Goal: Task Accomplishment & Management: Use online tool/utility

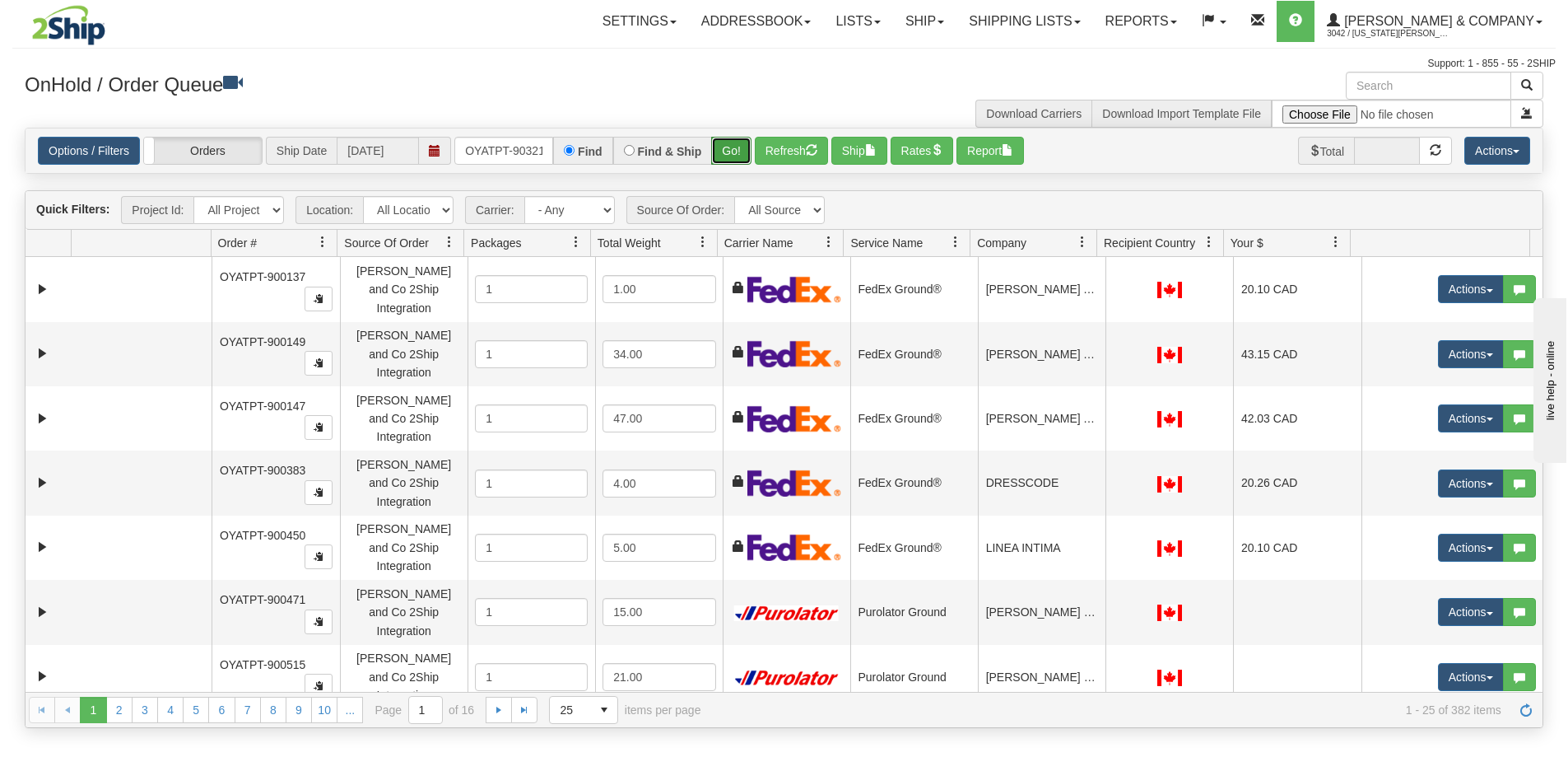
click at [721, 146] on button "Go!" at bounding box center [731, 150] width 40 height 28
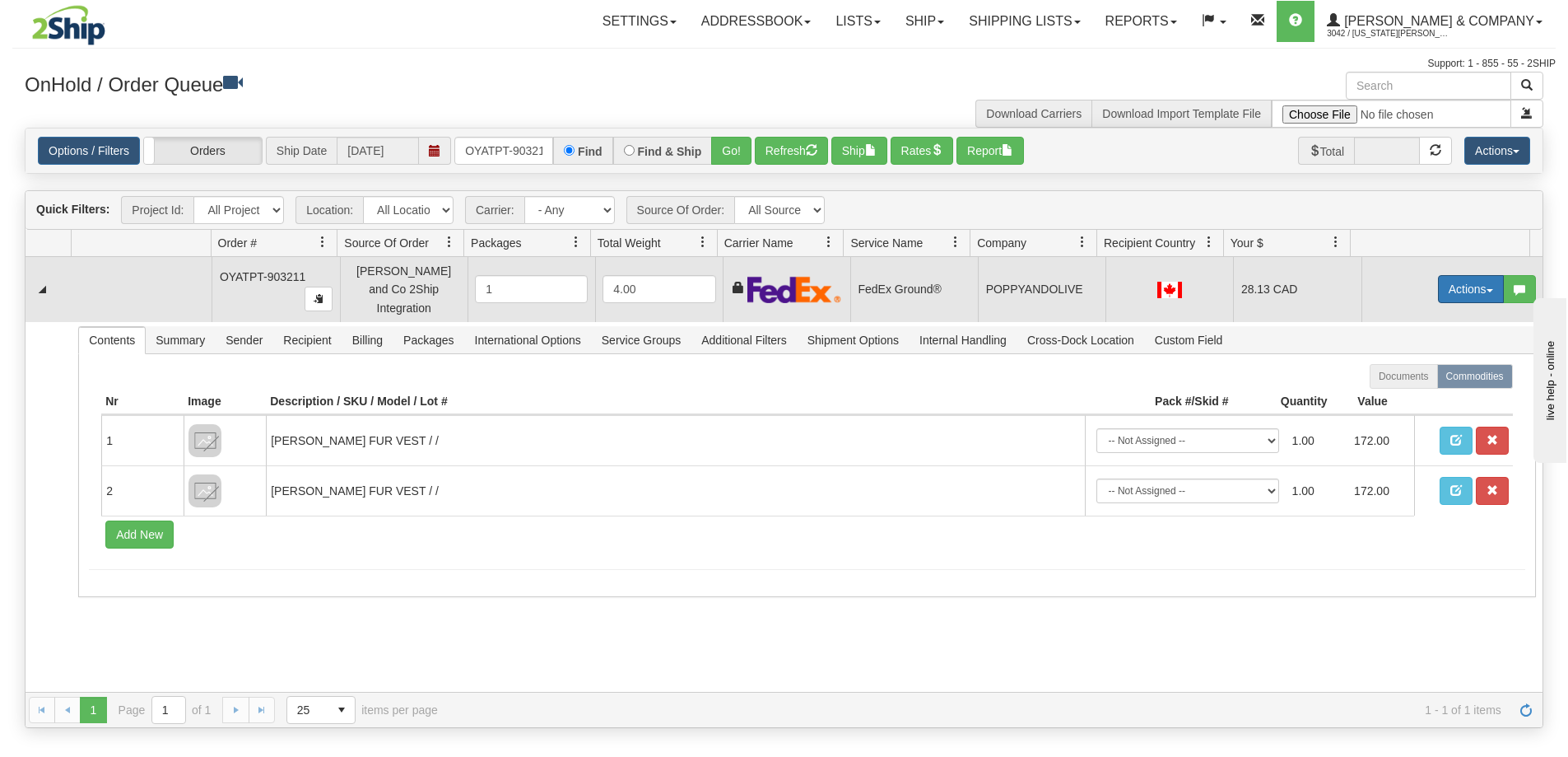
click at [1468, 283] on button "Actions" at bounding box center [1470, 288] width 66 height 28
click at [1409, 383] on link "Ship" at bounding box center [1437, 384] width 132 height 21
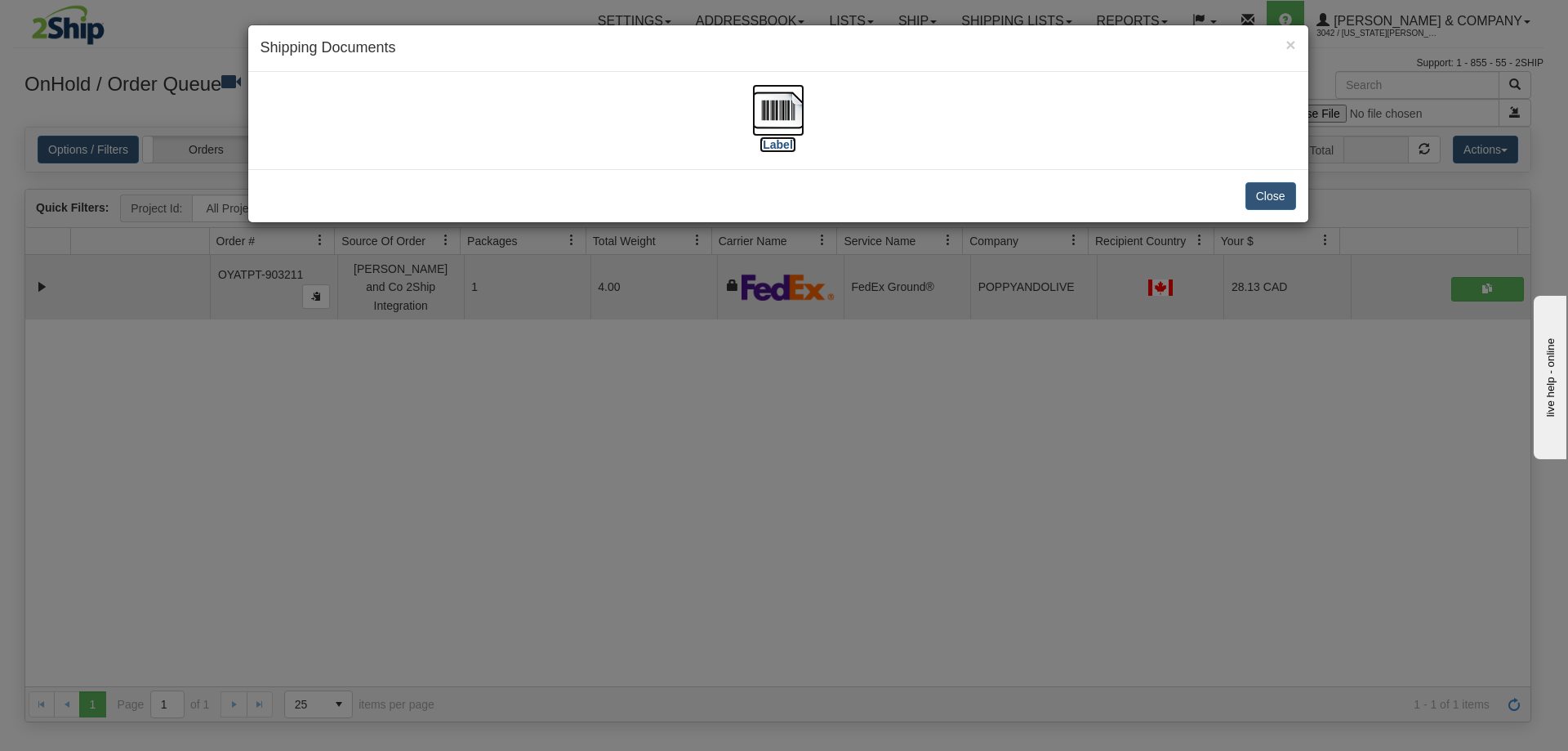
click at [787, 118] on img at bounding box center [778, 111] width 53 height 53
click at [763, 447] on div "× Shipping Documents [Label] Close" at bounding box center [784, 375] width 1568 height 751
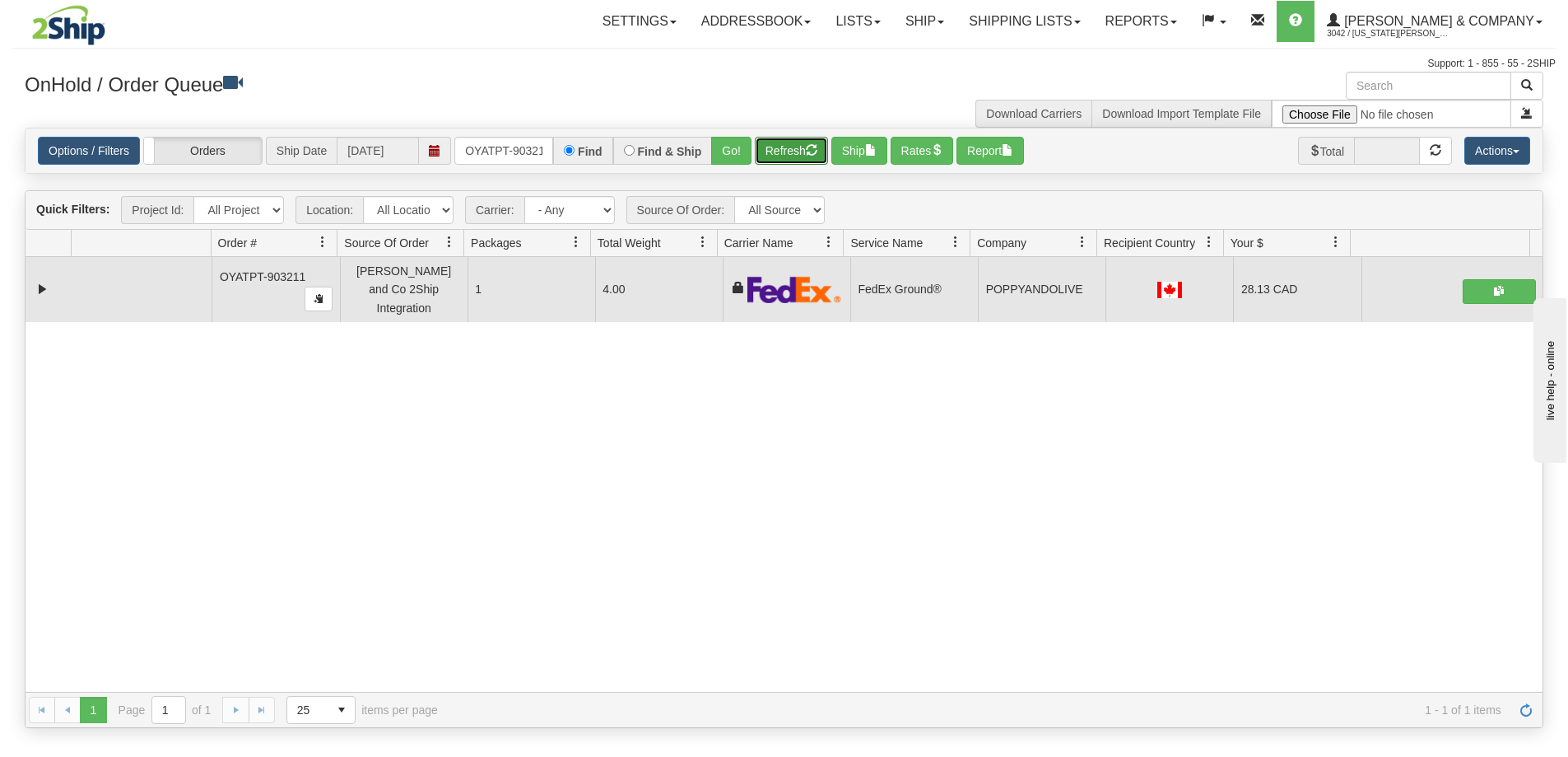
click at [799, 157] on button "Refresh" at bounding box center [791, 150] width 73 height 28
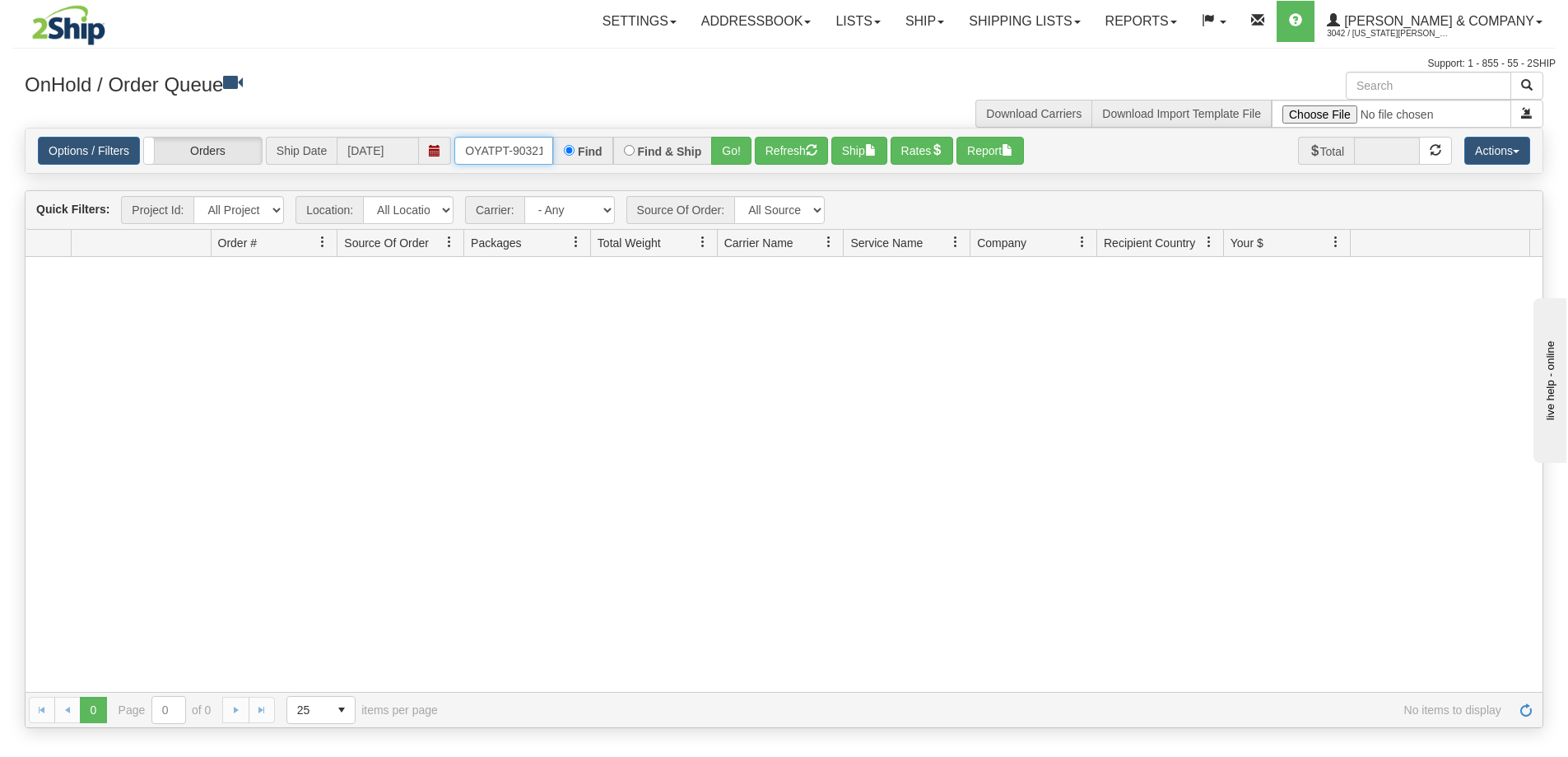
scroll to position [0, 8]
drag, startPoint x: 463, startPoint y: 146, endPoint x: 672, endPoint y: 151, distance: 209.1
click at [672, 151] on div "OYATPT-903211 Find Find & Ship Go!" at bounding box center [603, 150] width 297 height 28
type input "OYATPT-903189"
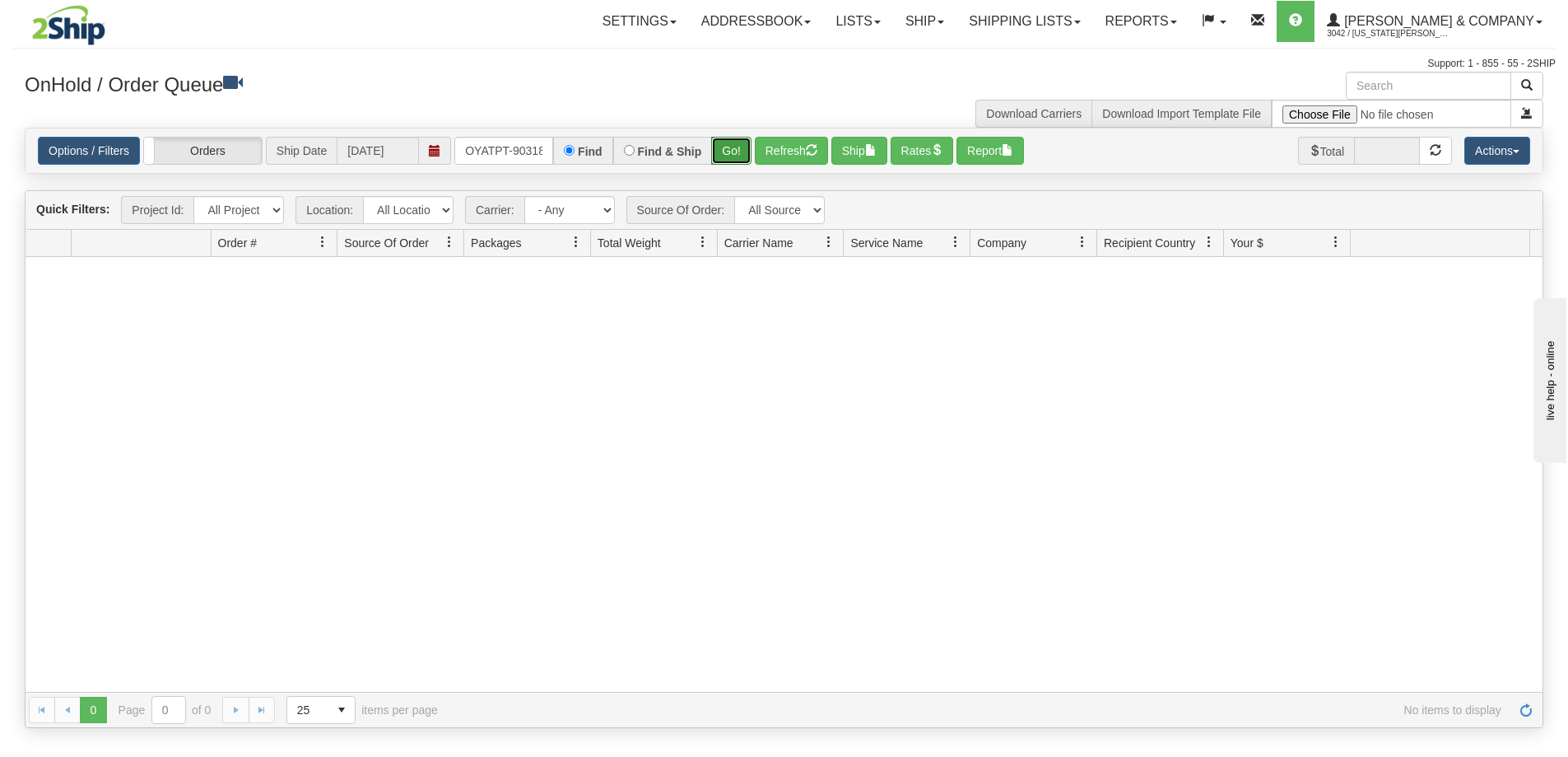
click at [723, 148] on button "Go!" at bounding box center [731, 150] width 40 height 28
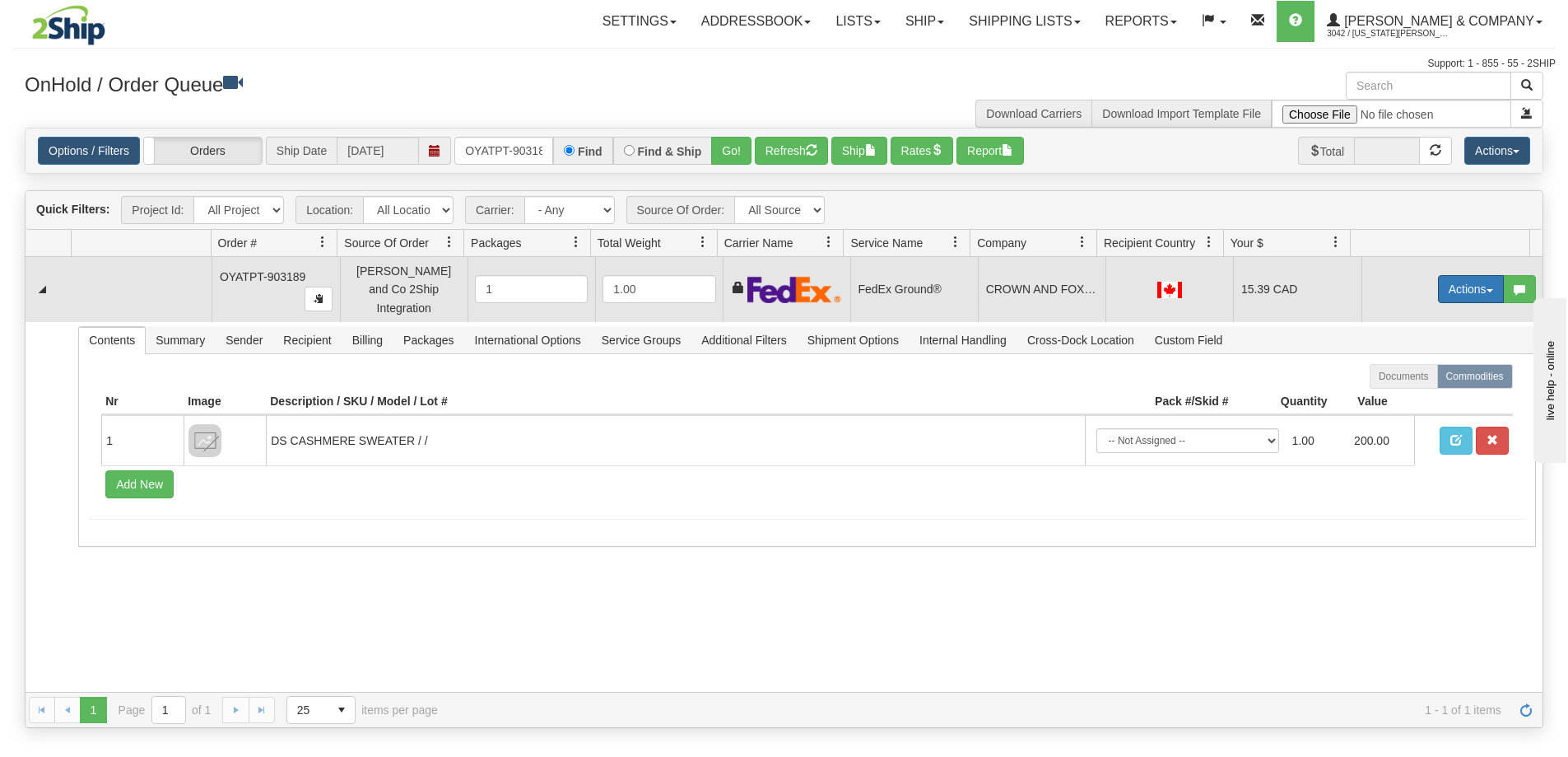
click at [1440, 277] on button "Actions" at bounding box center [1470, 288] width 66 height 28
click at [1412, 379] on link "Ship" at bounding box center [1437, 384] width 132 height 21
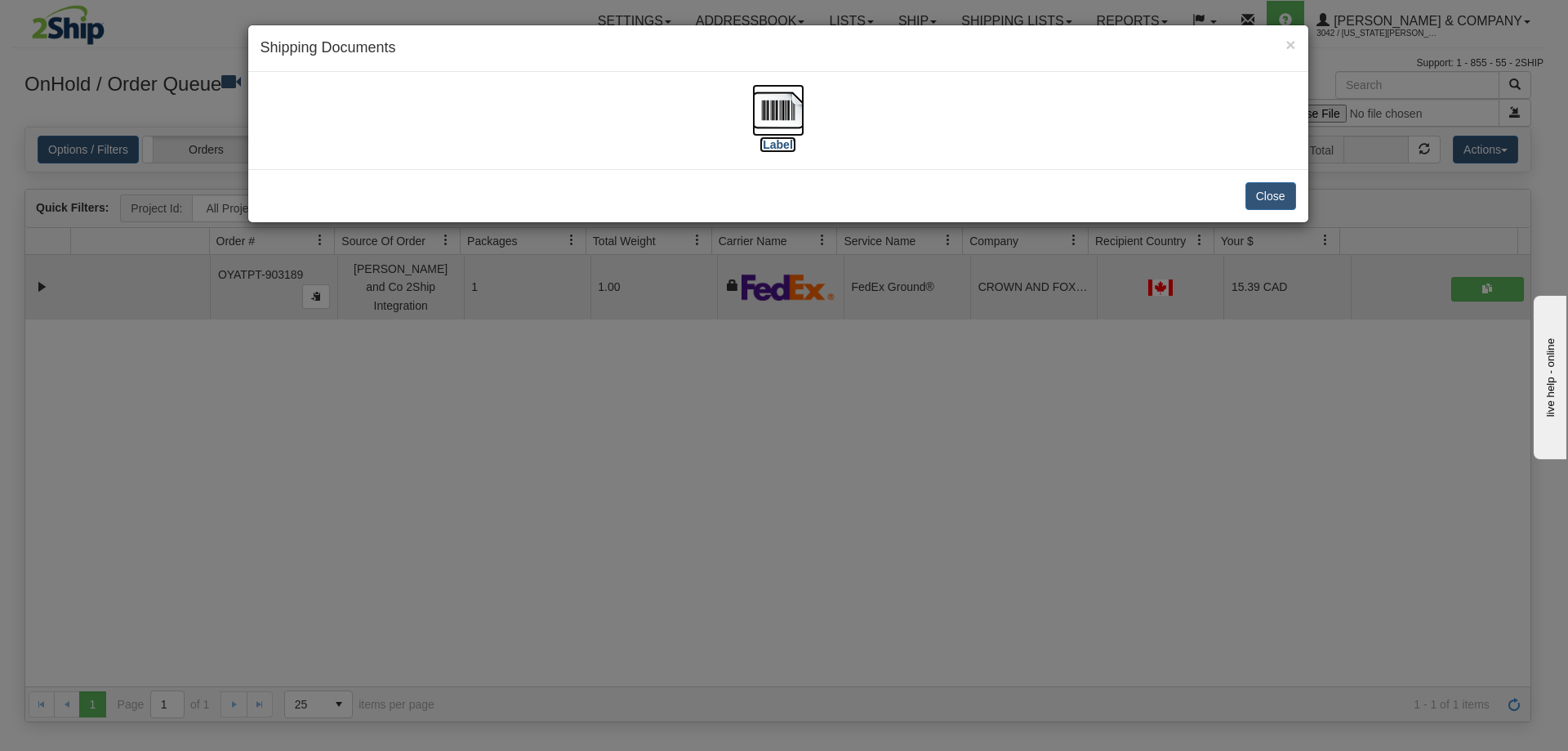
click at [785, 107] on img at bounding box center [778, 111] width 53 height 53
click at [662, 384] on div "× Shipping Documents [Label] Close" at bounding box center [784, 375] width 1568 height 751
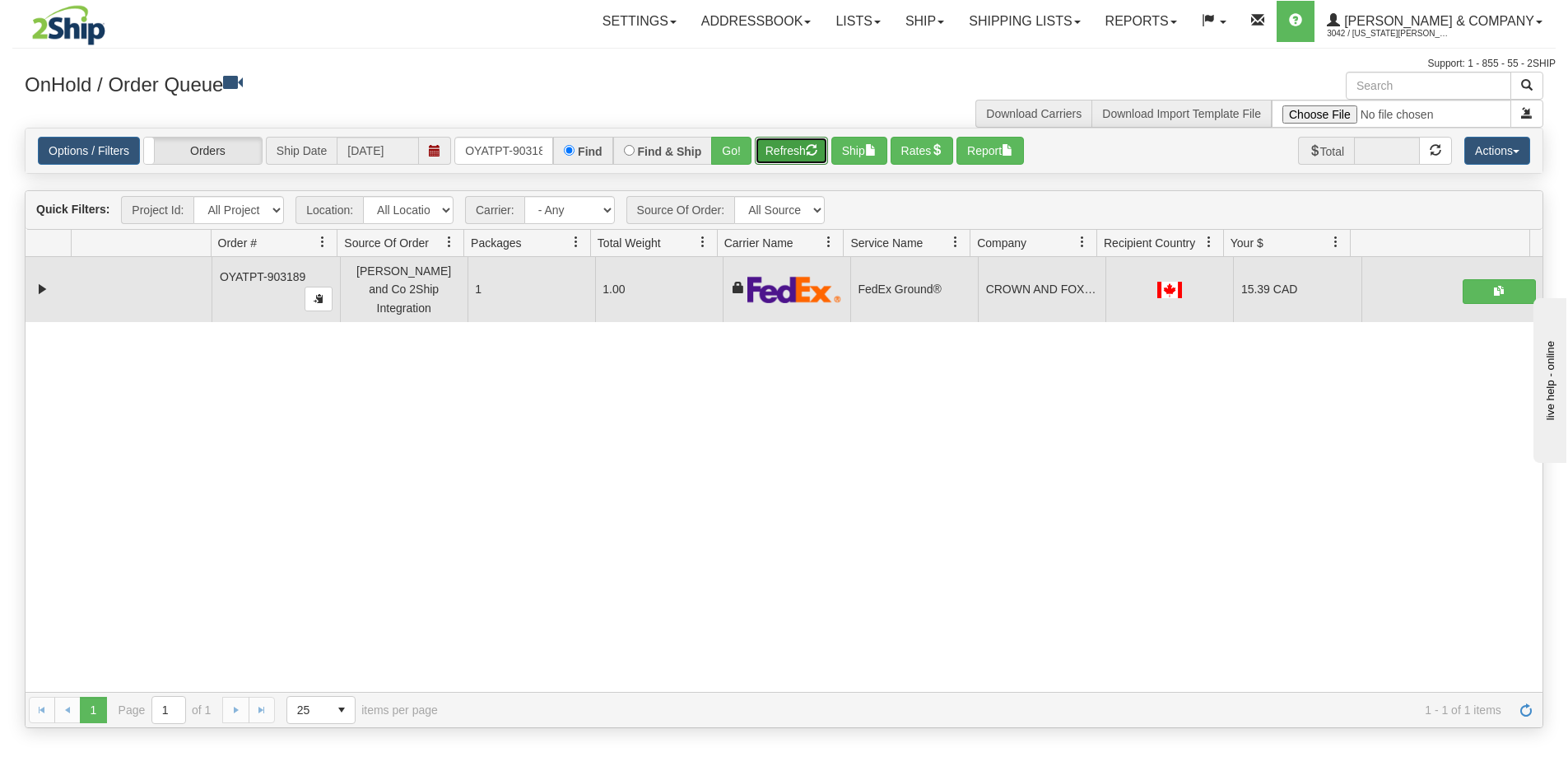
click at [777, 151] on button "Refresh" at bounding box center [791, 150] width 73 height 28
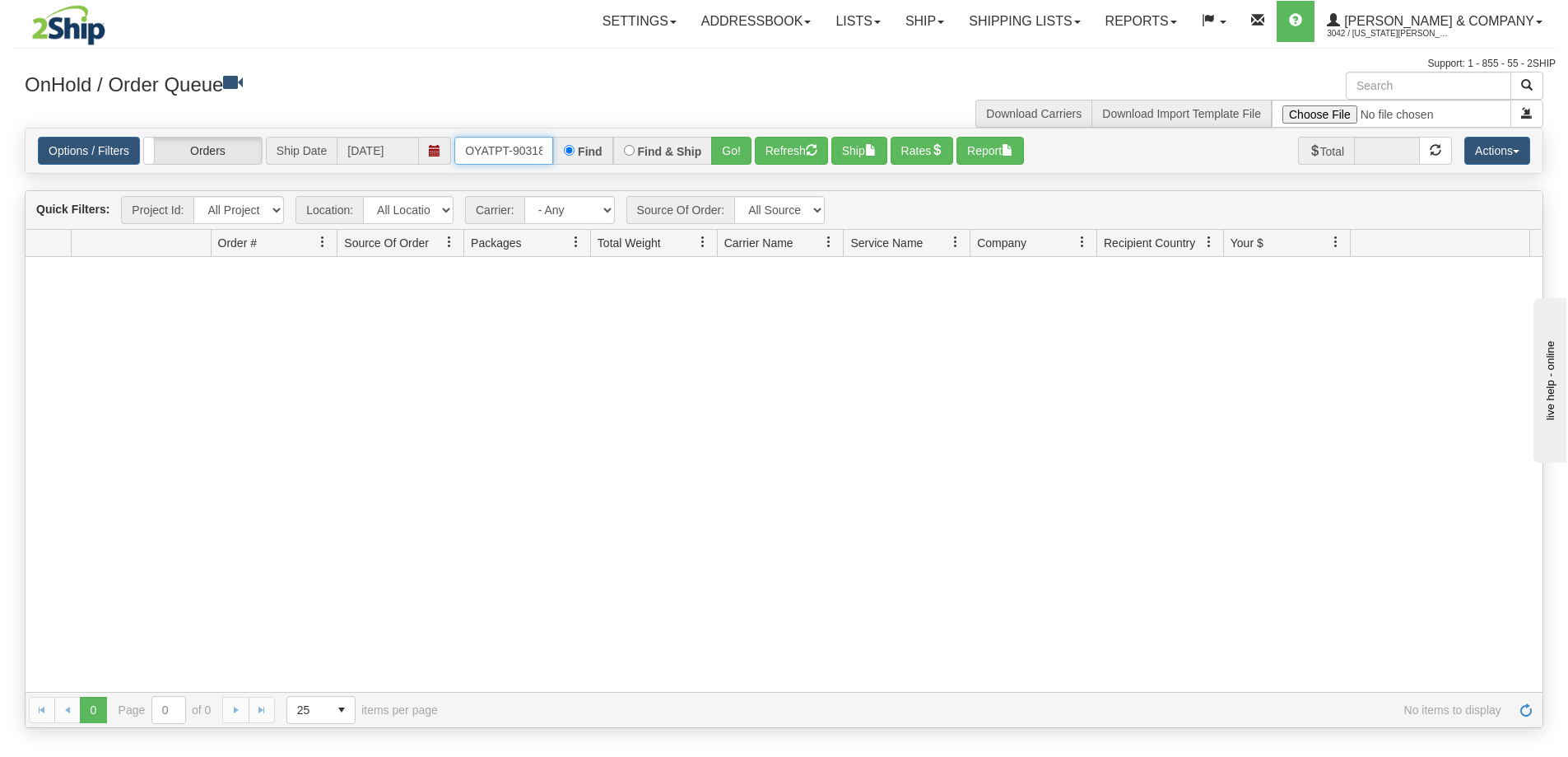
scroll to position [0, 9]
drag, startPoint x: 467, startPoint y: 149, endPoint x: 600, endPoint y: 156, distance: 133.2
click at [600, 156] on div "OYATPT-903189 Find Find & Ship Go!" at bounding box center [603, 150] width 297 height 28
click at [726, 154] on button "Go!" at bounding box center [731, 150] width 40 height 28
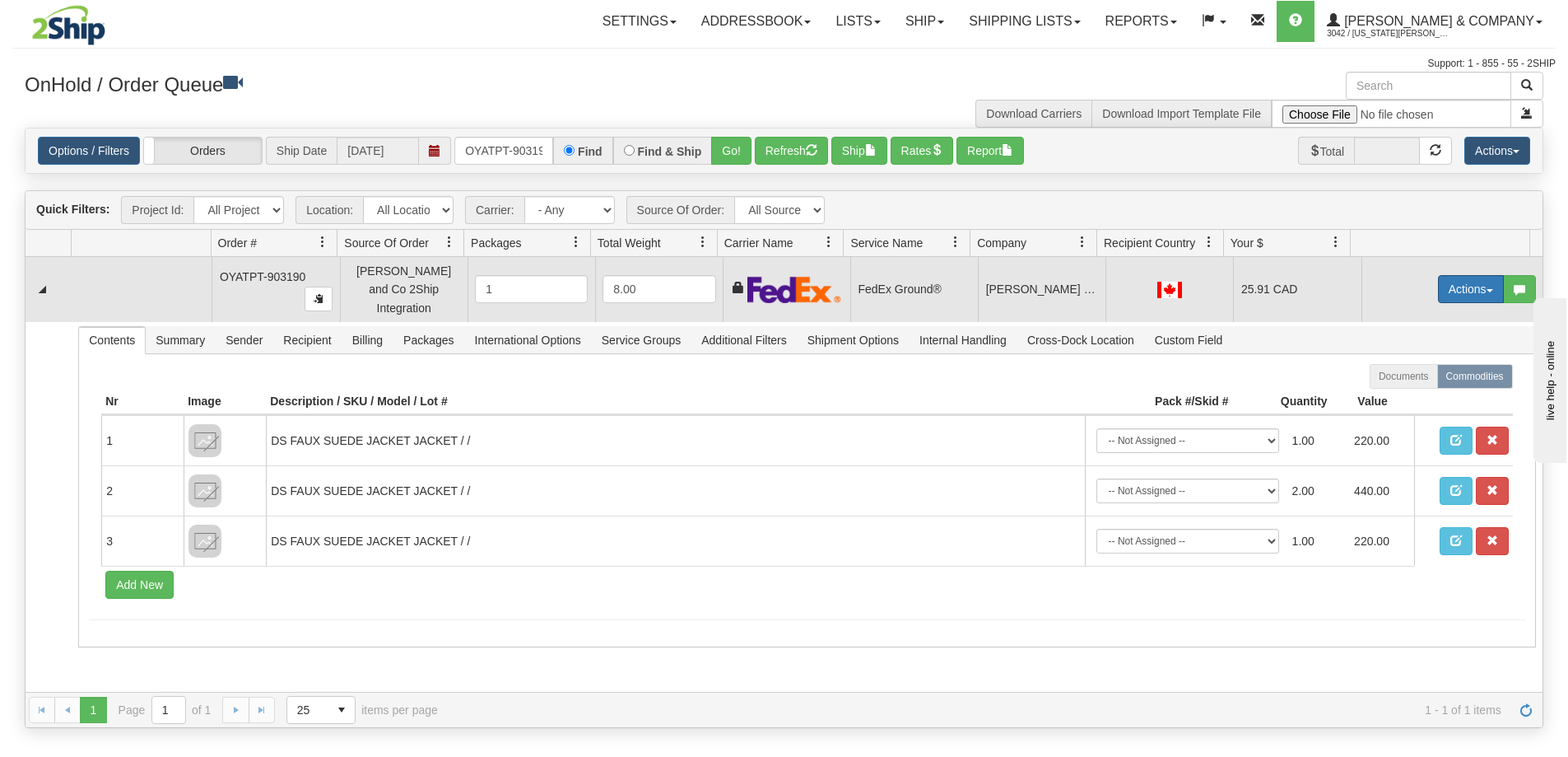
click at [1445, 284] on button "Actions" at bounding box center [1470, 288] width 66 height 28
click at [1393, 378] on span "Ship" at bounding box center [1405, 384] width 35 height 13
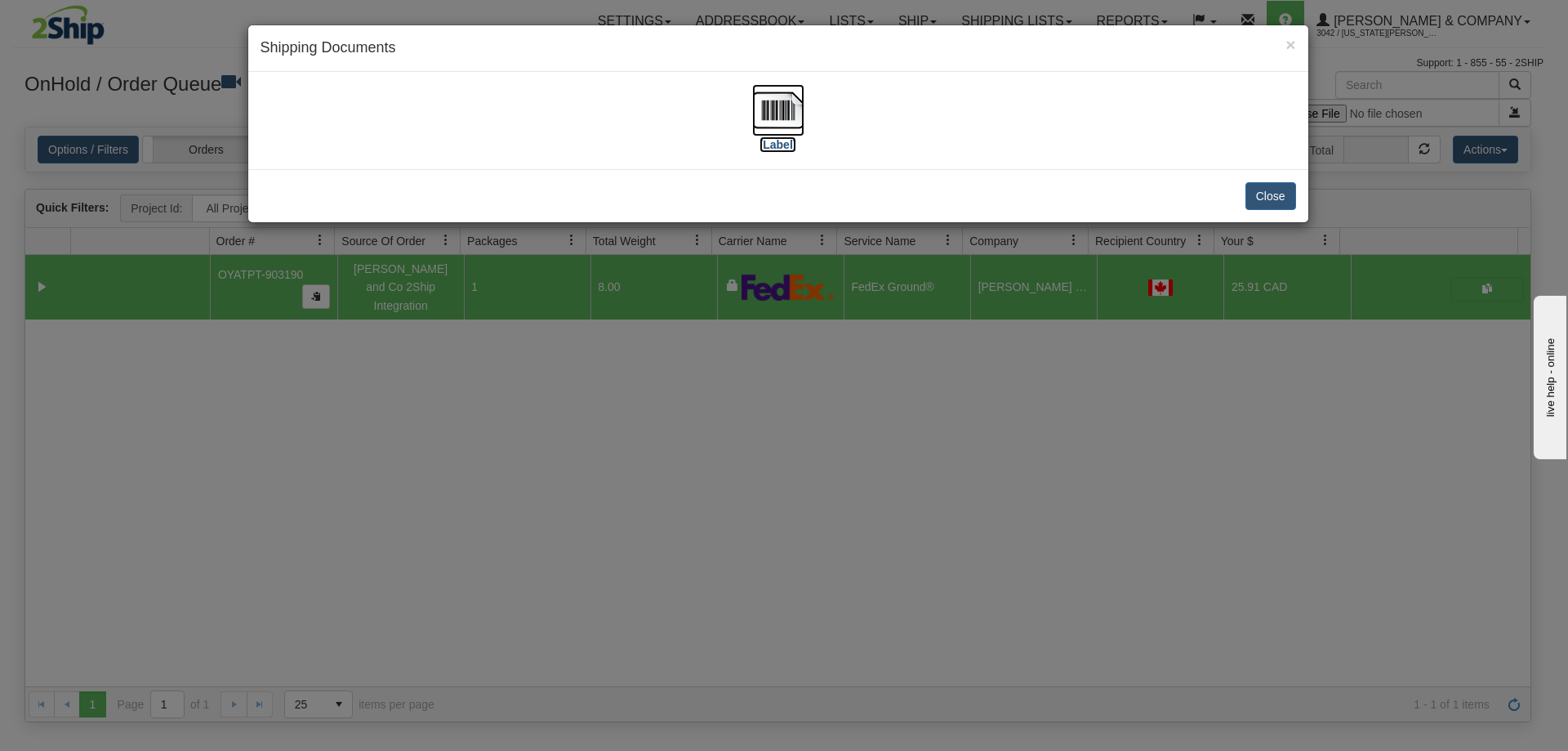
click at [782, 107] on img at bounding box center [778, 111] width 53 height 53
click at [549, 341] on div "× Shipping Documents [Label] Close" at bounding box center [784, 375] width 1568 height 751
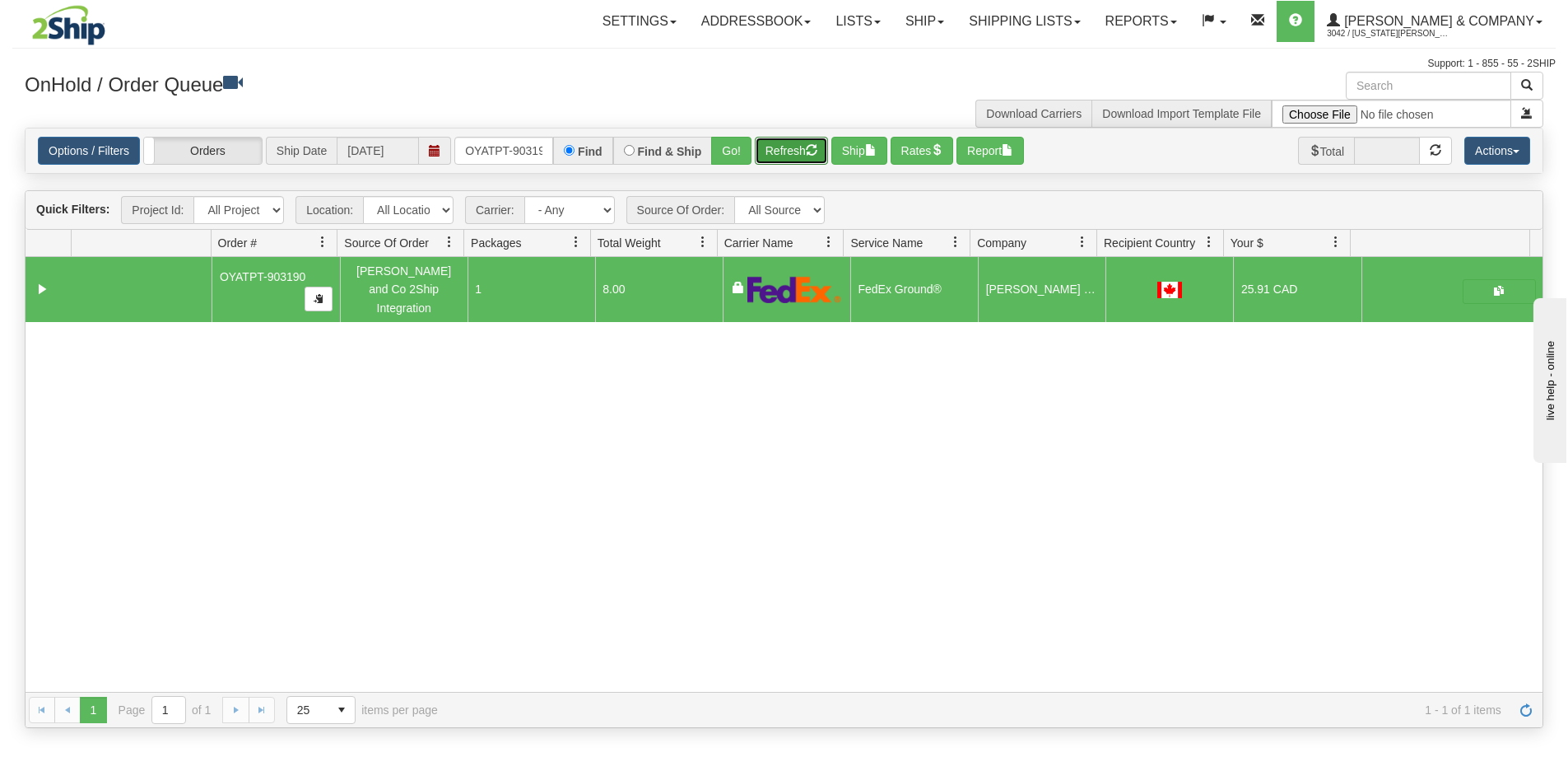
click at [784, 155] on button "Refresh" at bounding box center [791, 150] width 73 height 28
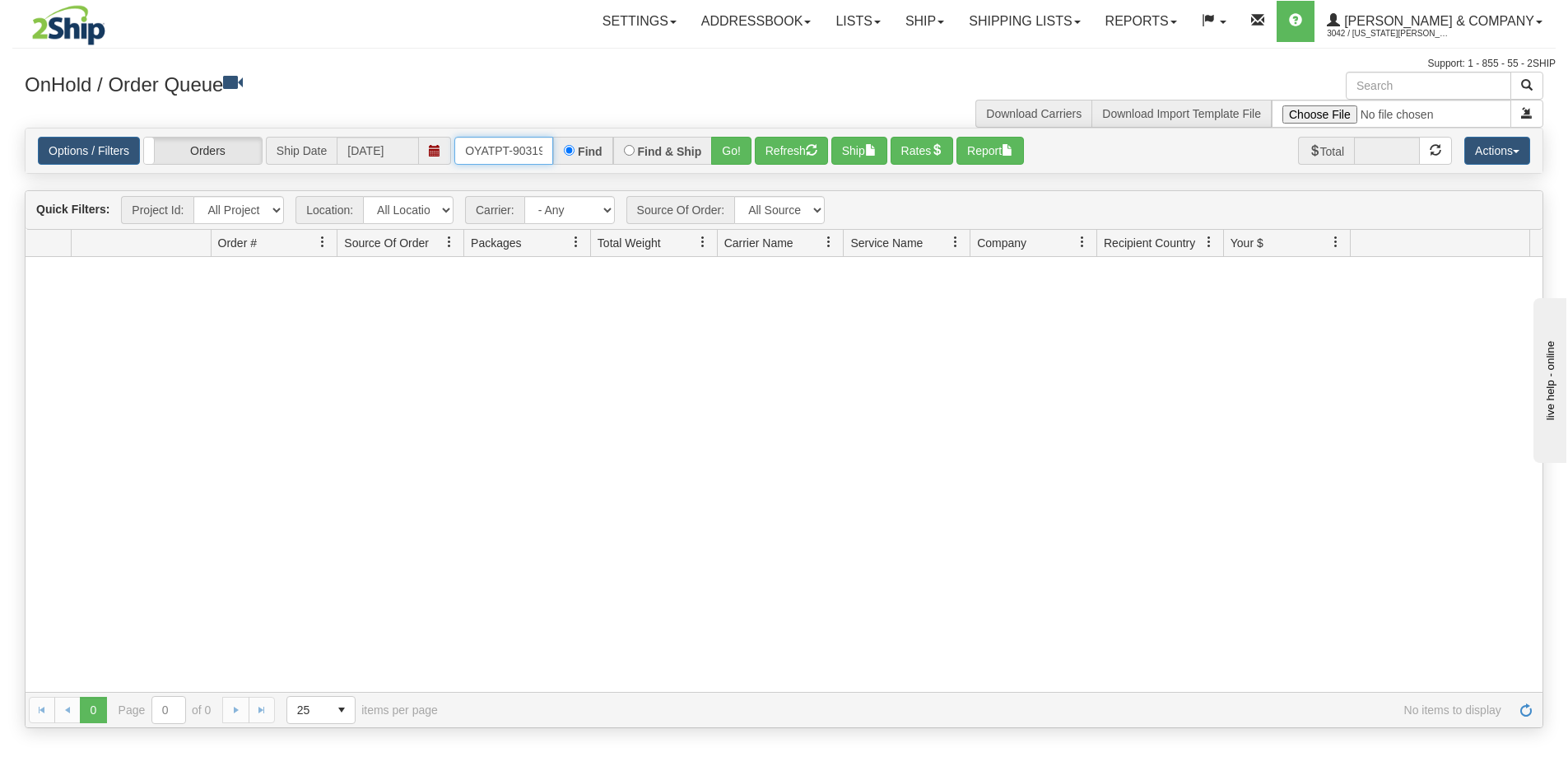
scroll to position [0, 9]
drag, startPoint x: 467, startPoint y: 147, endPoint x: 639, endPoint y: 158, distance: 172.4
click at [639, 158] on div "OYATPT-903190 Find Find & Ship Go!" at bounding box center [603, 150] width 297 height 28
click at [720, 146] on button "Go!" at bounding box center [731, 150] width 40 height 28
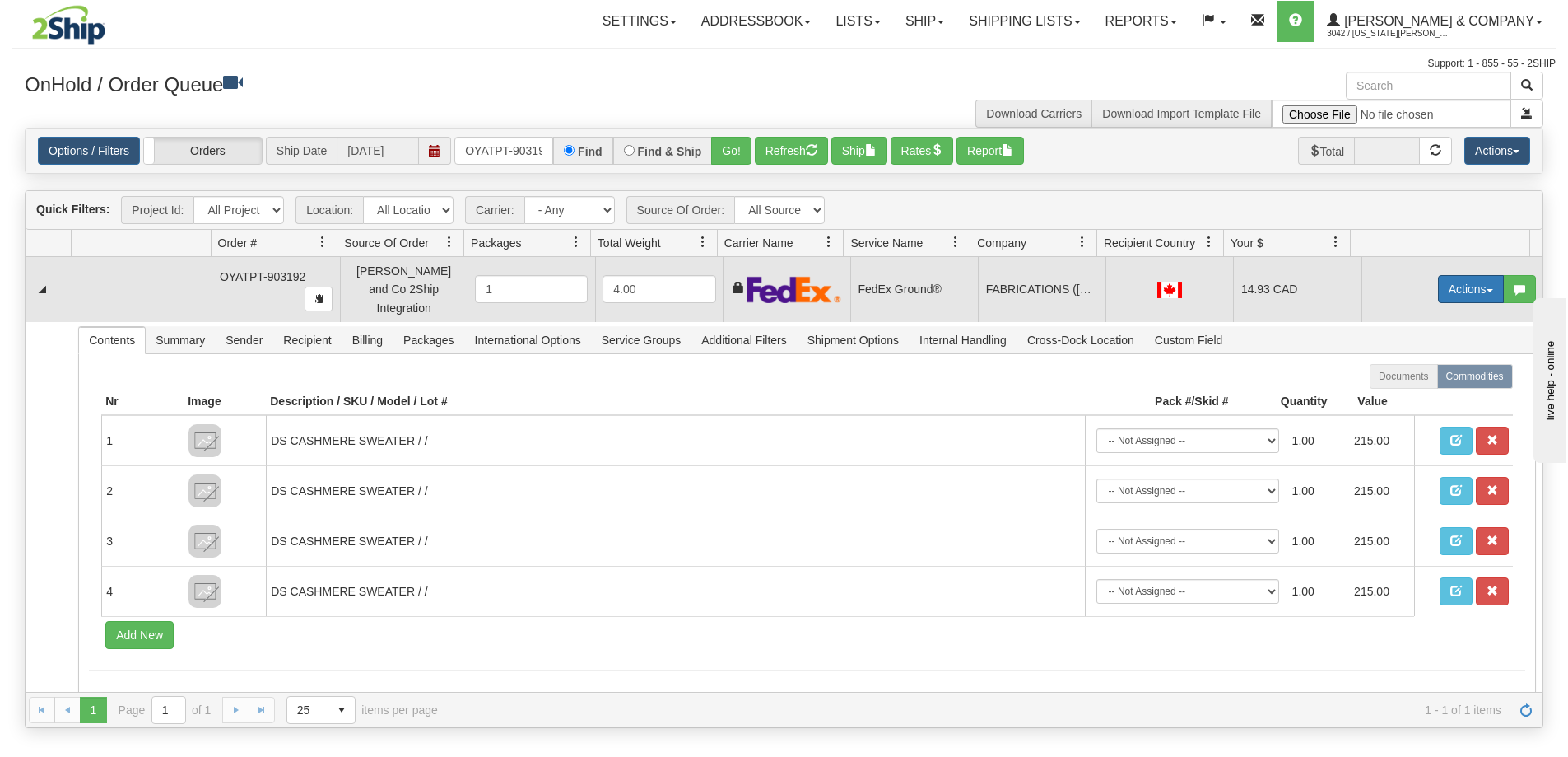
click at [1441, 279] on button "Actions" at bounding box center [1470, 288] width 66 height 28
click at [1394, 378] on span "Ship" at bounding box center [1405, 384] width 35 height 13
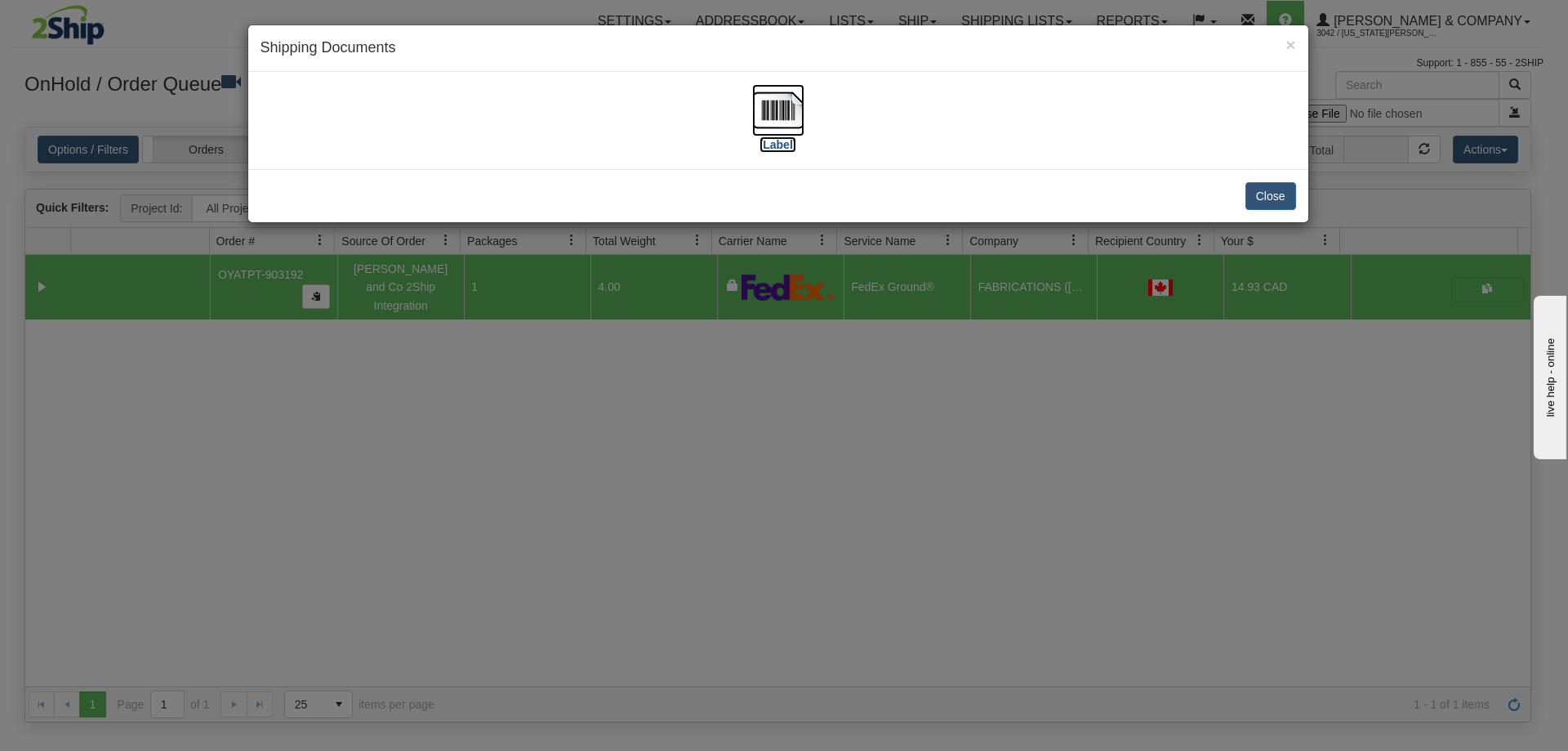
click at [803, 125] on img at bounding box center [778, 111] width 53 height 53
click at [859, 421] on div "× Shipping Documents [Label] Close" at bounding box center [784, 375] width 1568 height 751
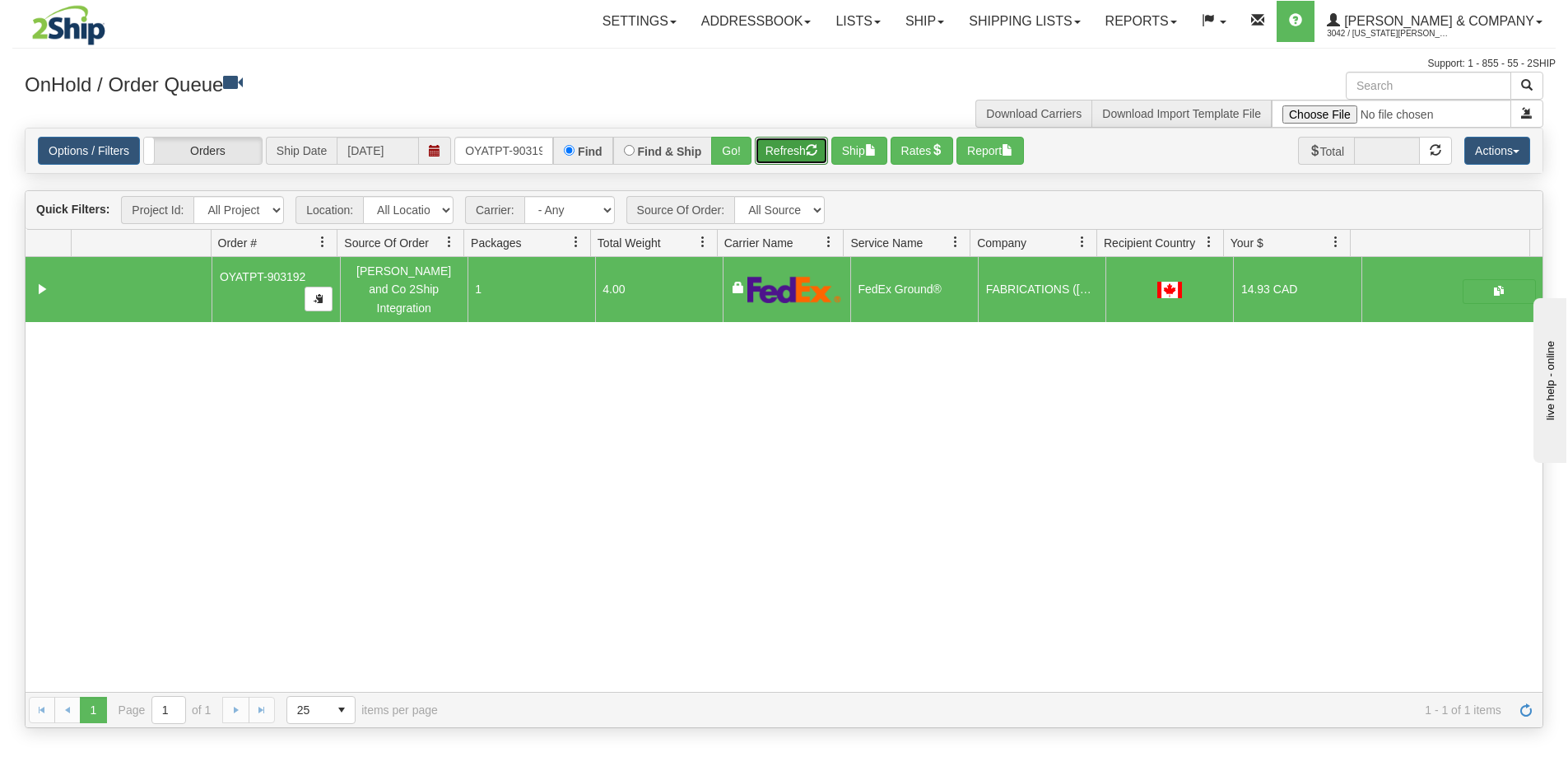
click at [810, 143] on button "Refresh" at bounding box center [791, 150] width 73 height 28
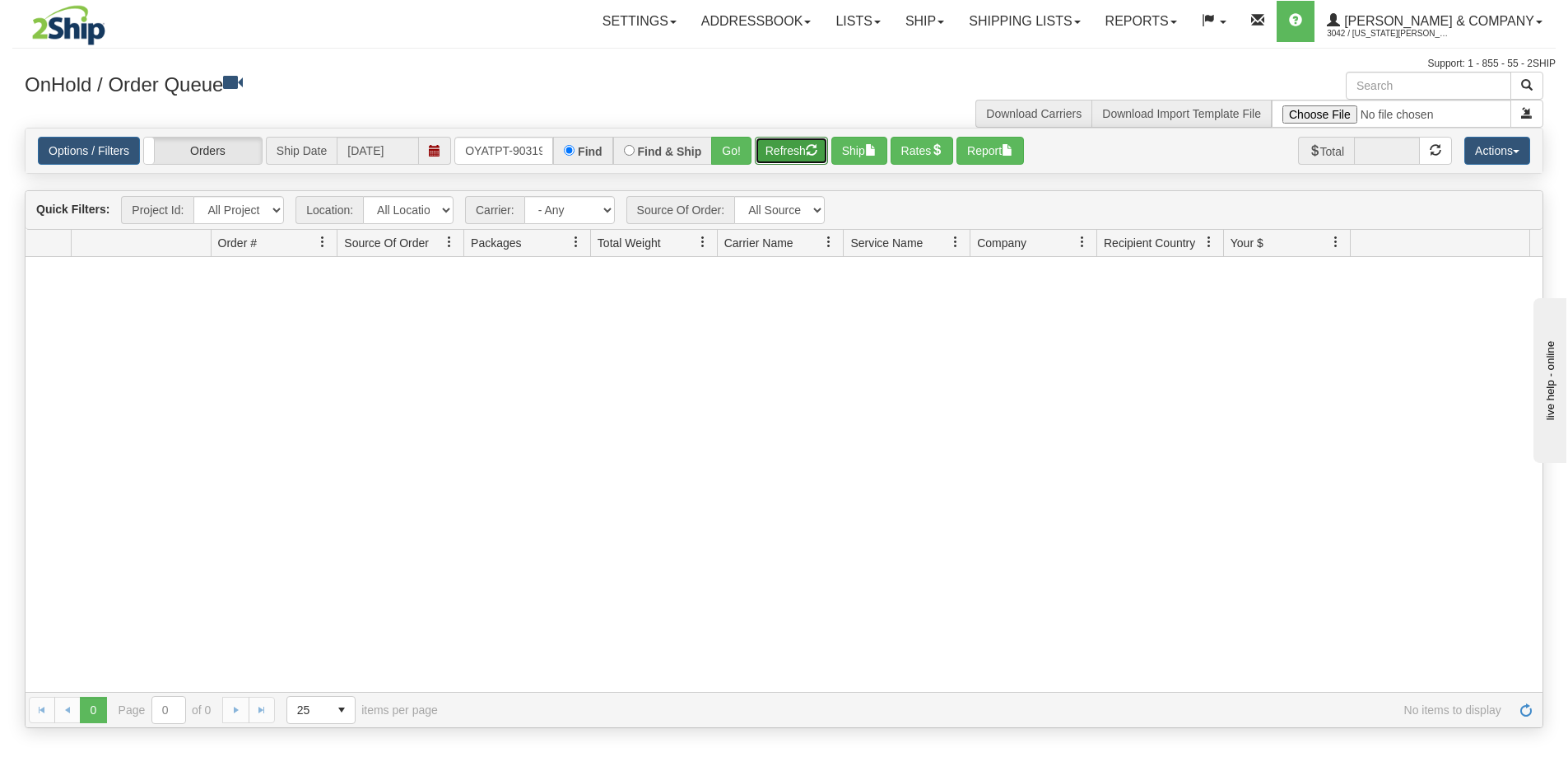
click at [789, 149] on button "Refresh" at bounding box center [791, 150] width 73 height 28
drag, startPoint x: 465, startPoint y: 152, endPoint x: 574, endPoint y: 158, distance: 109.2
click at [574, 158] on div "OYATPT-903192 Find Find & Ship Go!" at bounding box center [603, 150] width 297 height 28
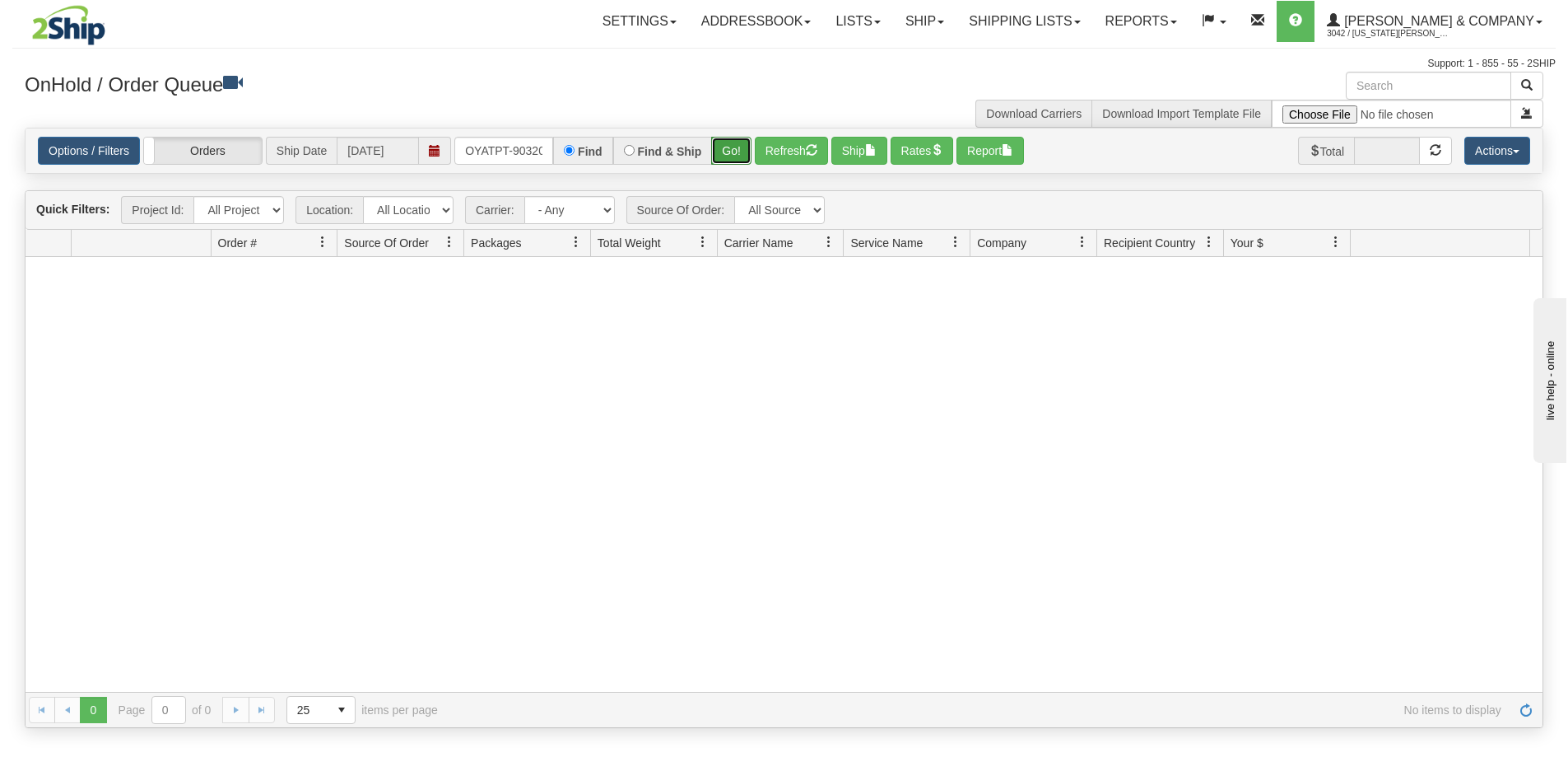
click at [737, 152] on button "Go!" at bounding box center [731, 150] width 40 height 28
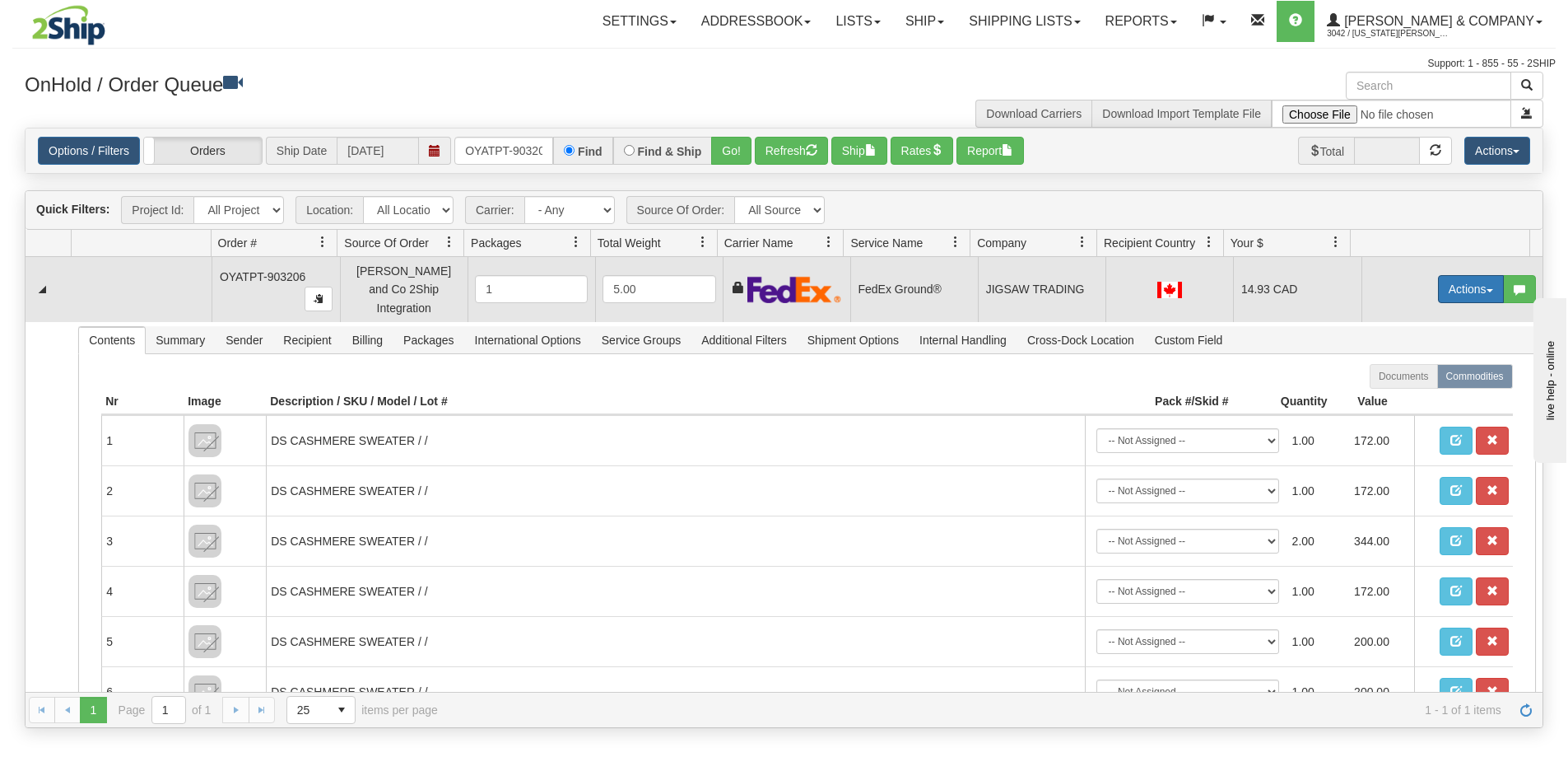
click at [1446, 288] on button "Actions" at bounding box center [1470, 288] width 66 height 28
click at [1416, 380] on link "Ship" at bounding box center [1437, 384] width 132 height 21
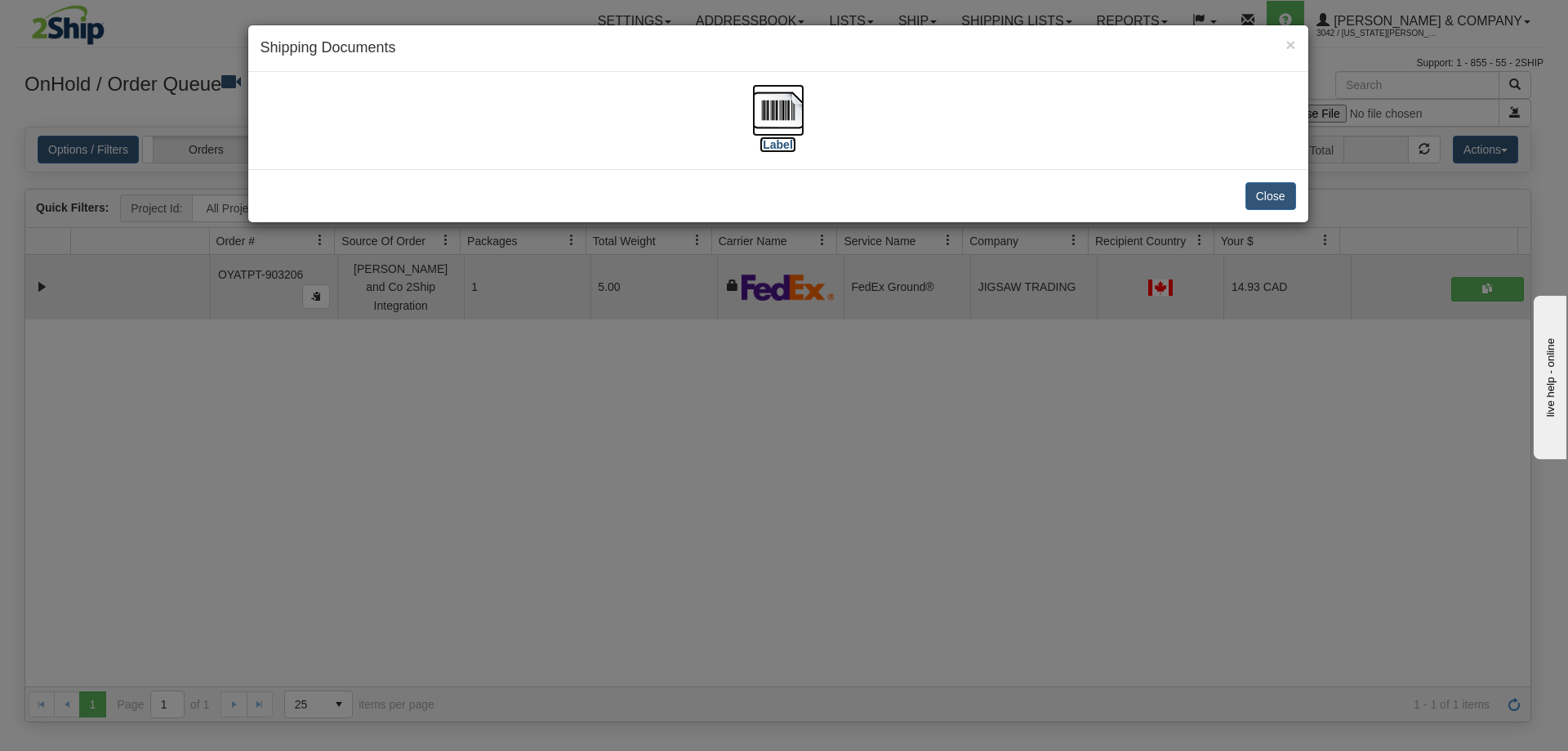
click at [779, 118] on img at bounding box center [778, 111] width 53 height 53
click at [568, 419] on div "× Shipping Documents [Label] Close" at bounding box center [784, 375] width 1568 height 751
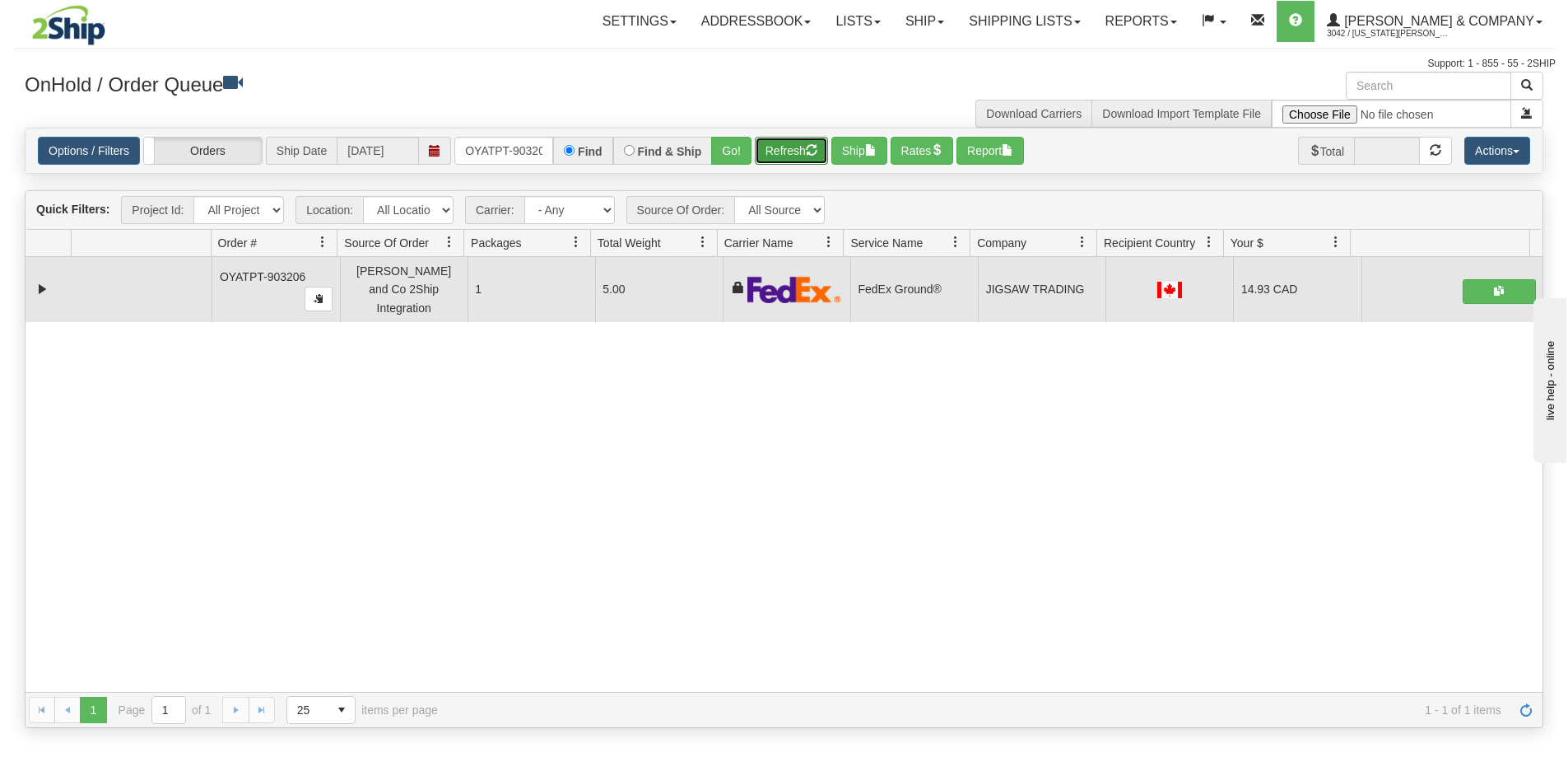
click at [778, 153] on button "Refresh" at bounding box center [791, 150] width 73 height 28
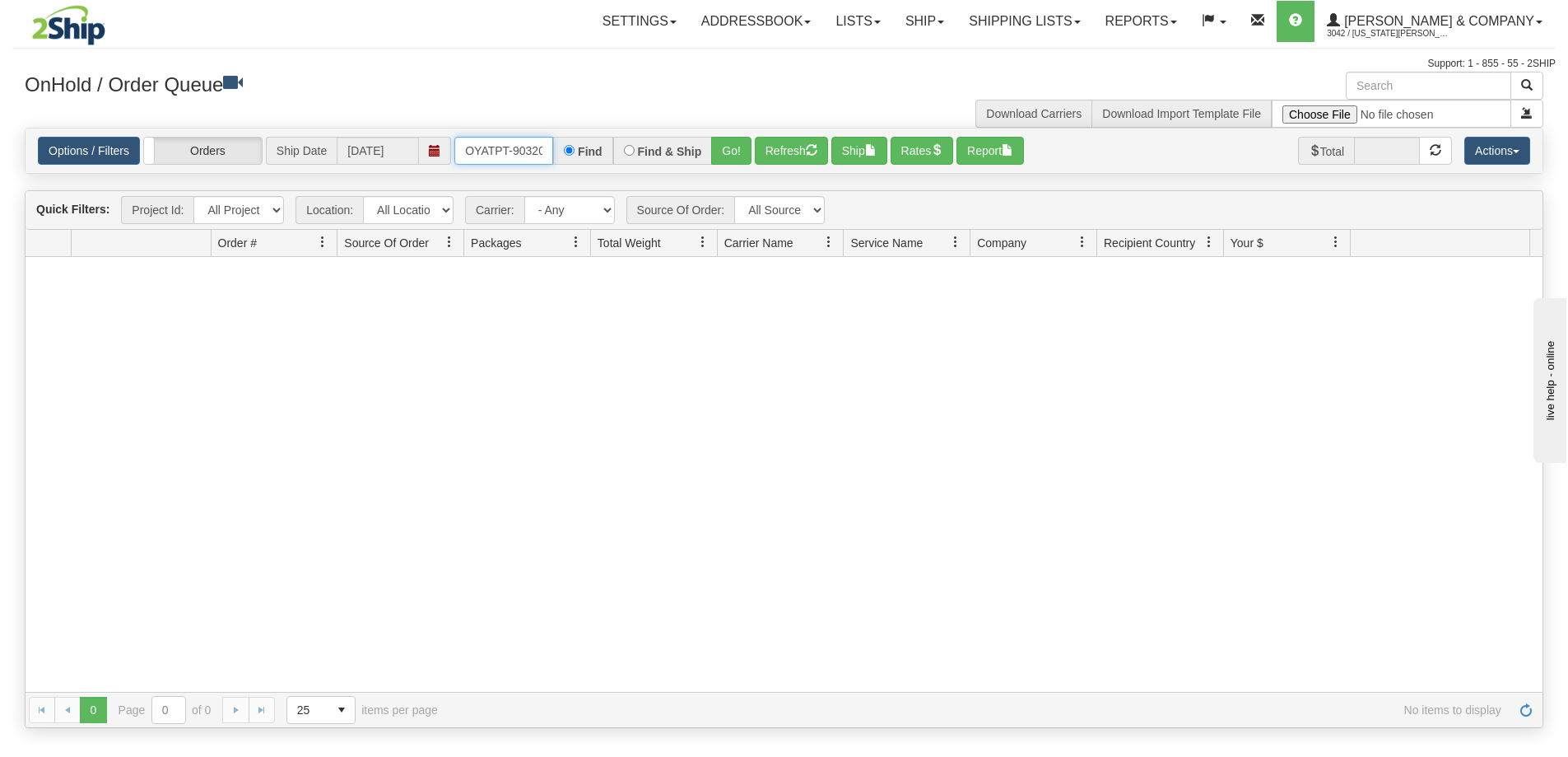
scroll to position [0, 9]
drag, startPoint x: 463, startPoint y: 153, endPoint x: 675, endPoint y: 160, distance: 212.1
click at [675, 160] on div "OYATPT-903206 Find Find & Ship Go!" at bounding box center [603, 150] width 297 height 28
type input "OYATPT-903209"
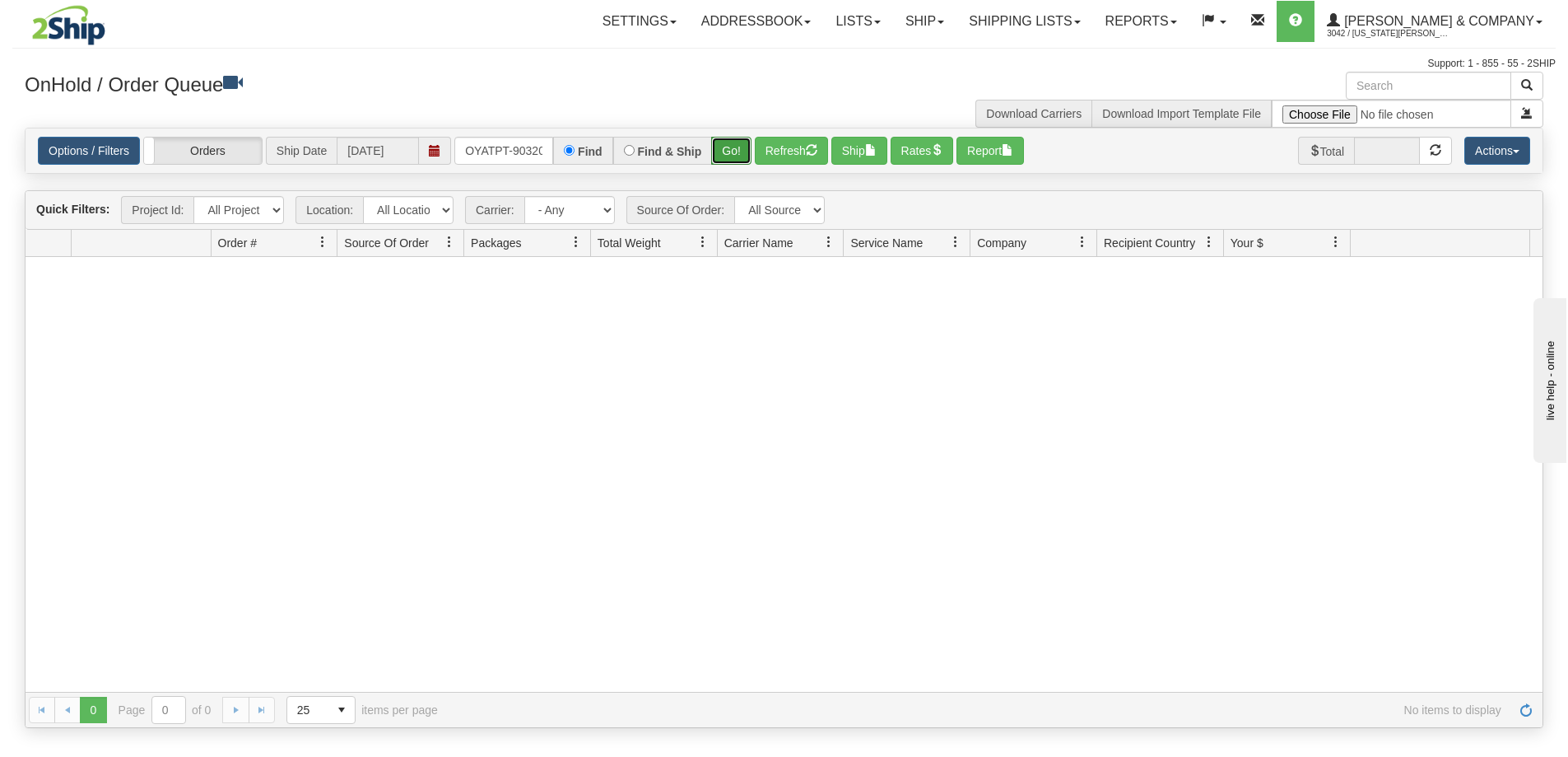
click at [728, 144] on button "Go!" at bounding box center [731, 150] width 40 height 28
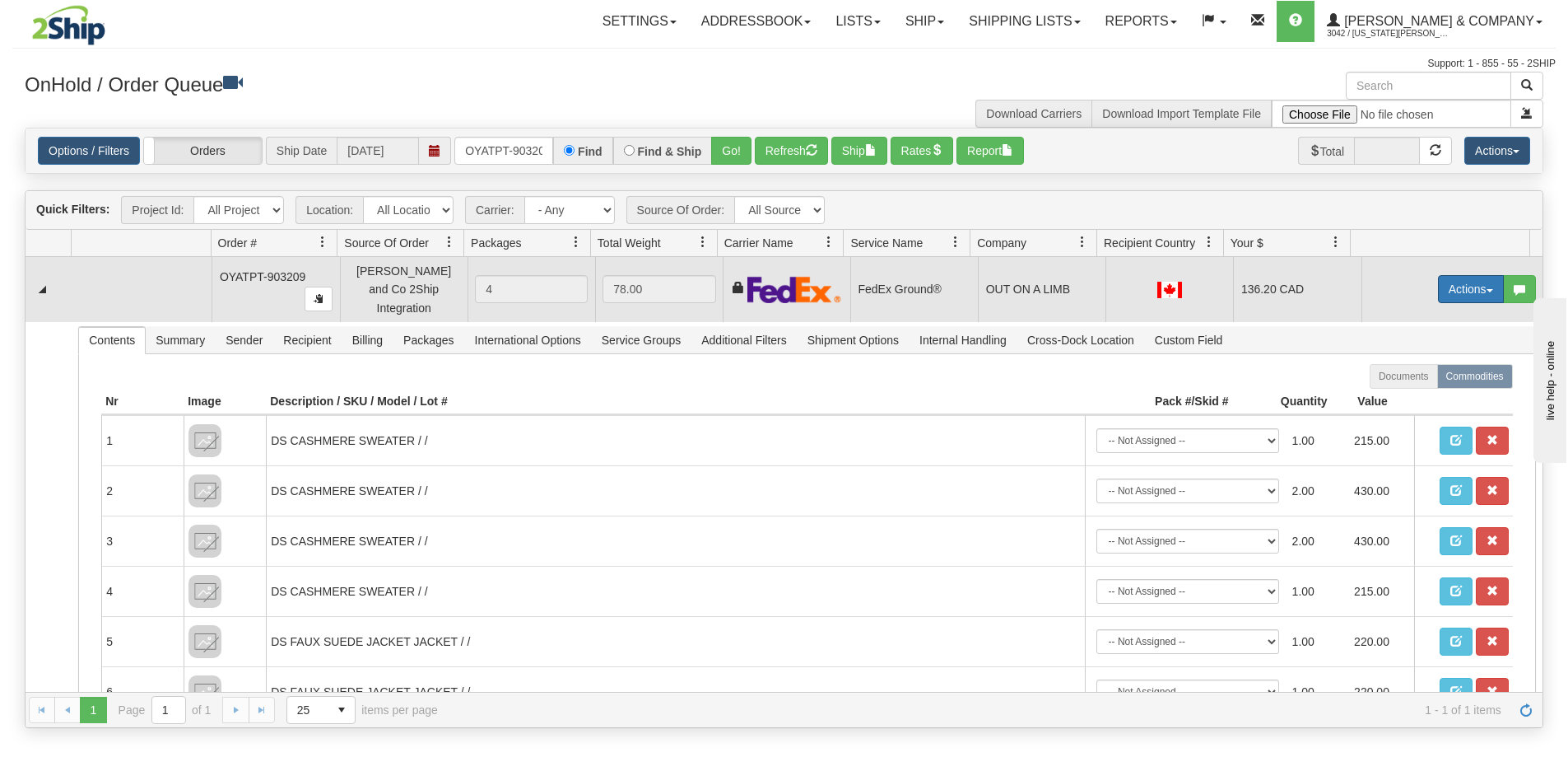
click at [1466, 283] on button "Actions" at bounding box center [1470, 288] width 66 height 28
click at [1408, 381] on link "Ship" at bounding box center [1437, 384] width 132 height 21
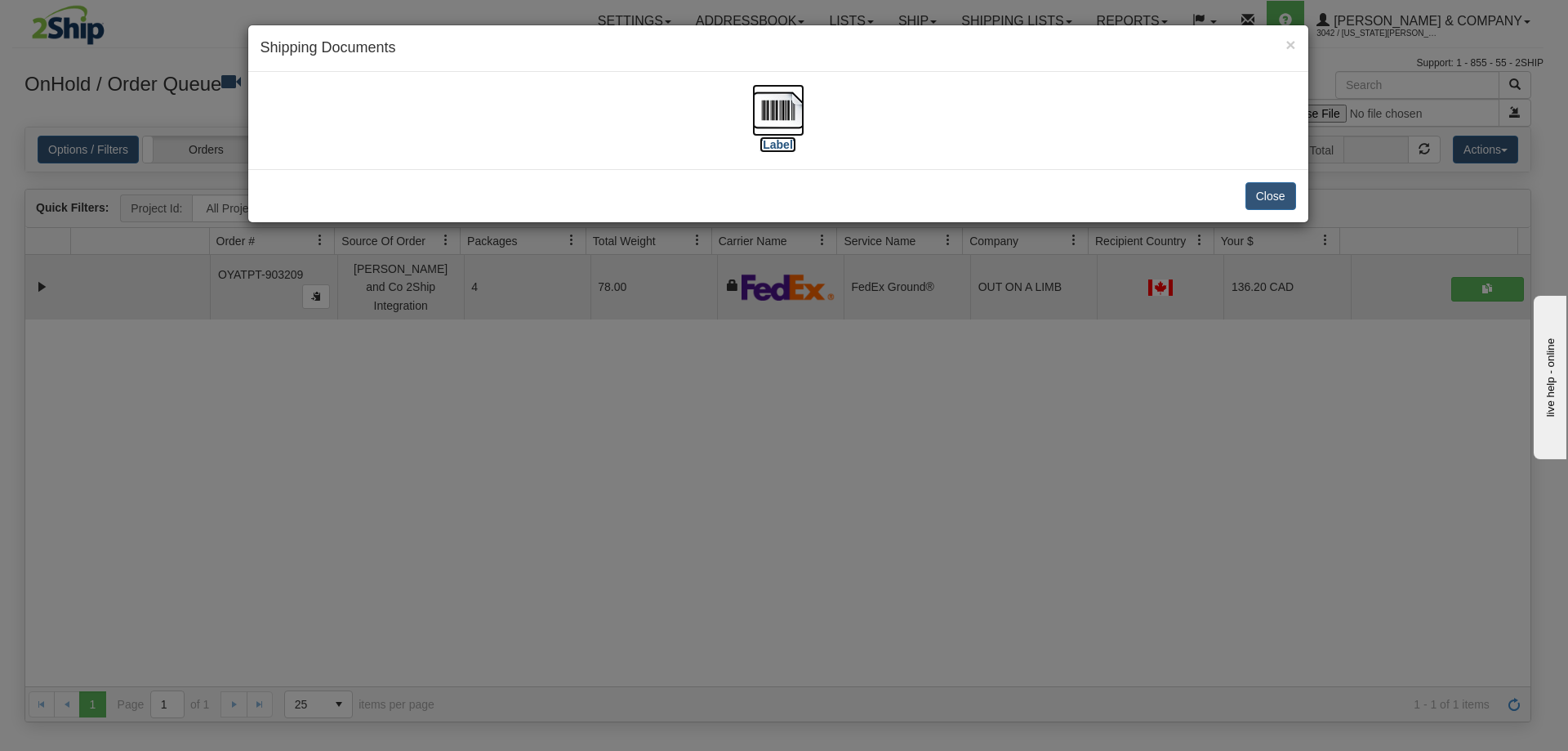
click at [769, 114] on img at bounding box center [778, 111] width 53 height 53
drag, startPoint x: 712, startPoint y: 500, endPoint x: 677, endPoint y: 328, distance: 175.5
click at [712, 498] on div "× Shipping Documents [Label] Close" at bounding box center [784, 375] width 1568 height 751
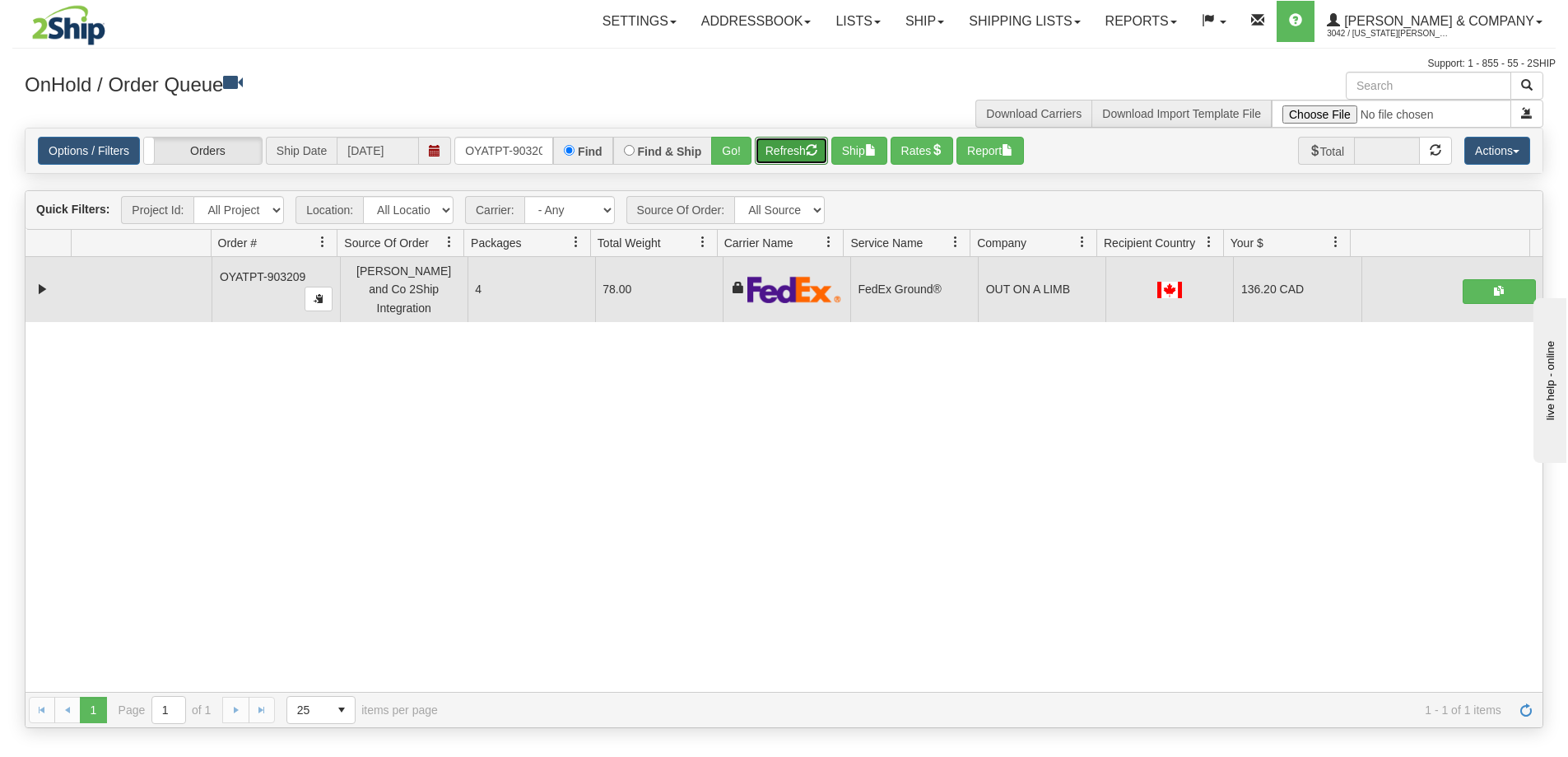
click at [789, 161] on button "Refresh" at bounding box center [791, 150] width 73 height 28
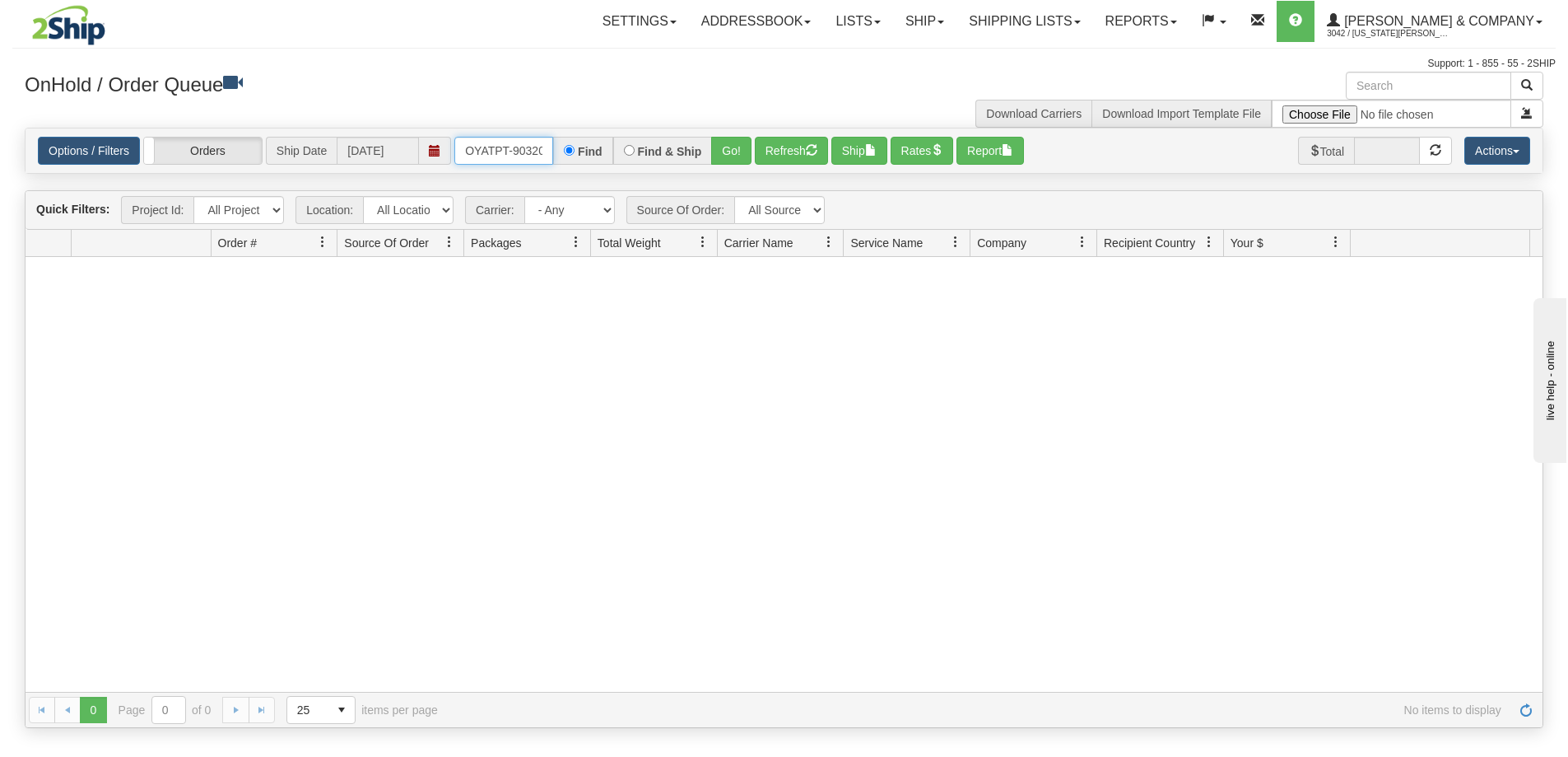
scroll to position [0, 9]
drag, startPoint x: 463, startPoint y: 148, endPoint x: 741, endPoint y: 176, distance: 279.4
click at [741, 176] on div "Is equal to Is not equal to Contains Does not contains CAD USD EUR ZAR [PERSON_…" at bounding box center [783, 427] width 1543 height 600
type input "OEMU0031448001"
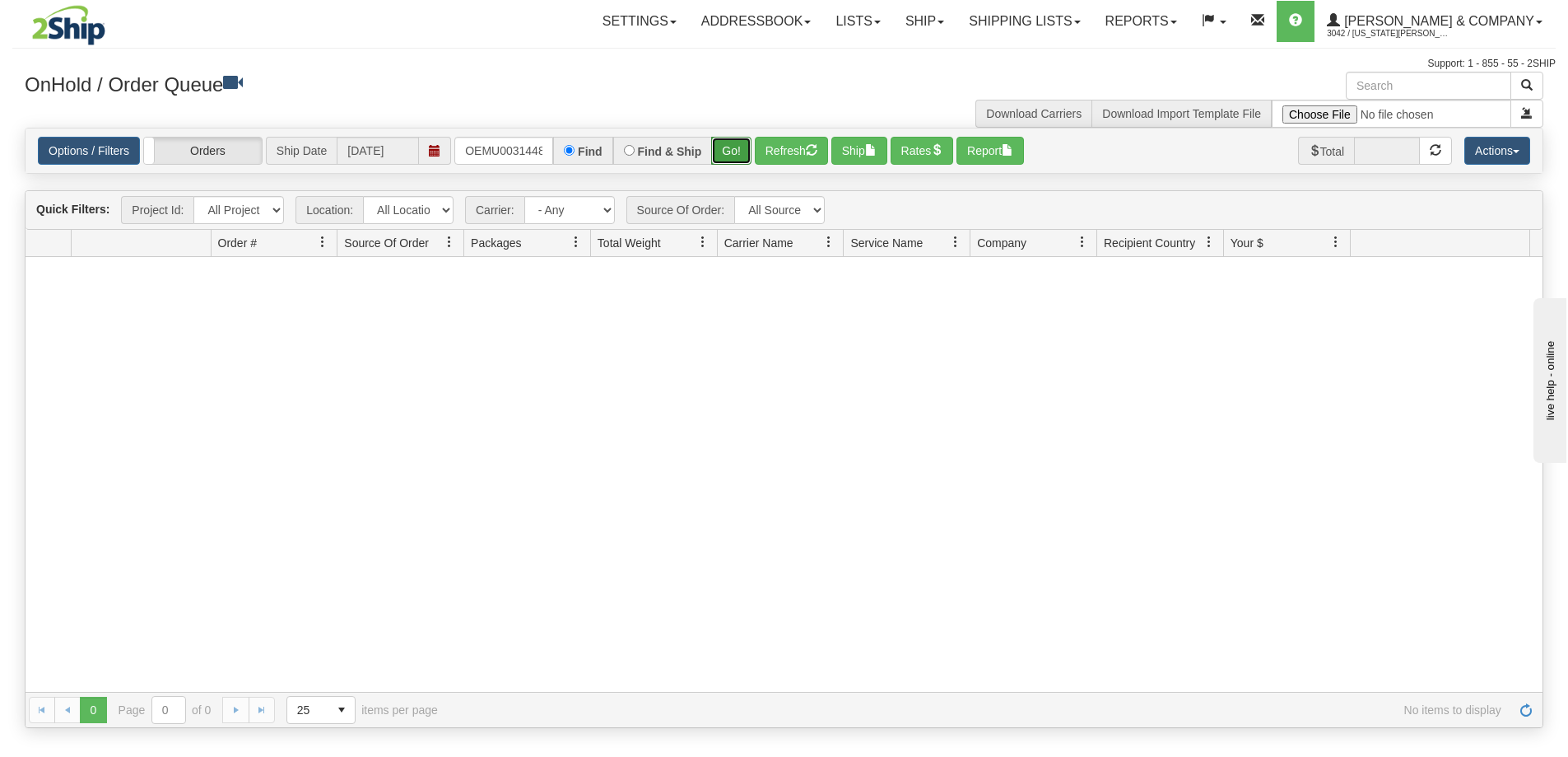
click at [733, 156] on button "Go!" at bounding box center [731, 150] width 40 height 28
click at [1450, 30] on span "3042 / [US_STATE][PERSON_NAME]" at bounding box center [1388, 34] width 124 height 16
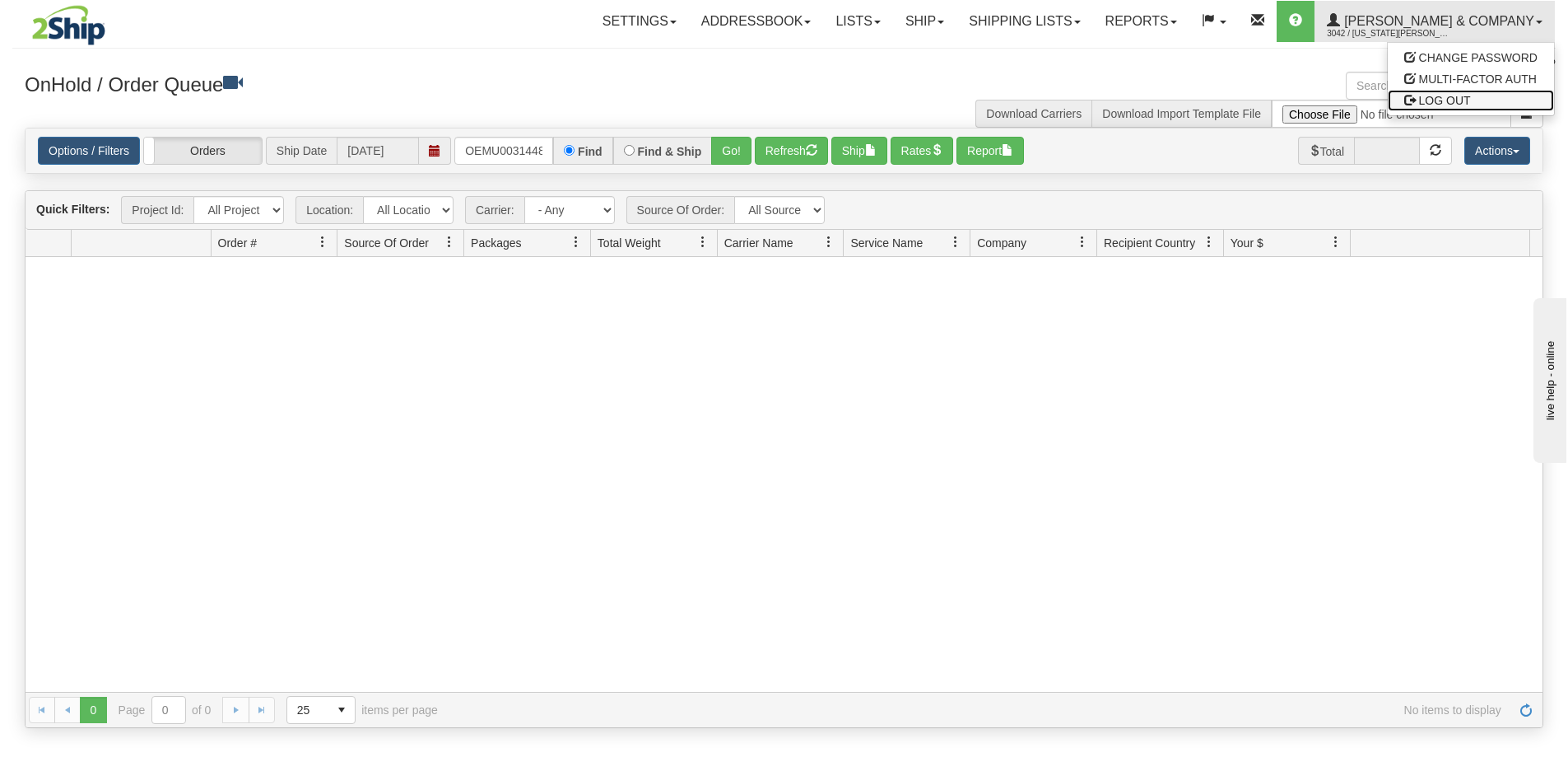
click at [1446, 95] on span "LOG OUT" at bounding box center [1444, 101] width 52 height 13
